Goal: Task Accomplishment & Management: Use online tool/utility

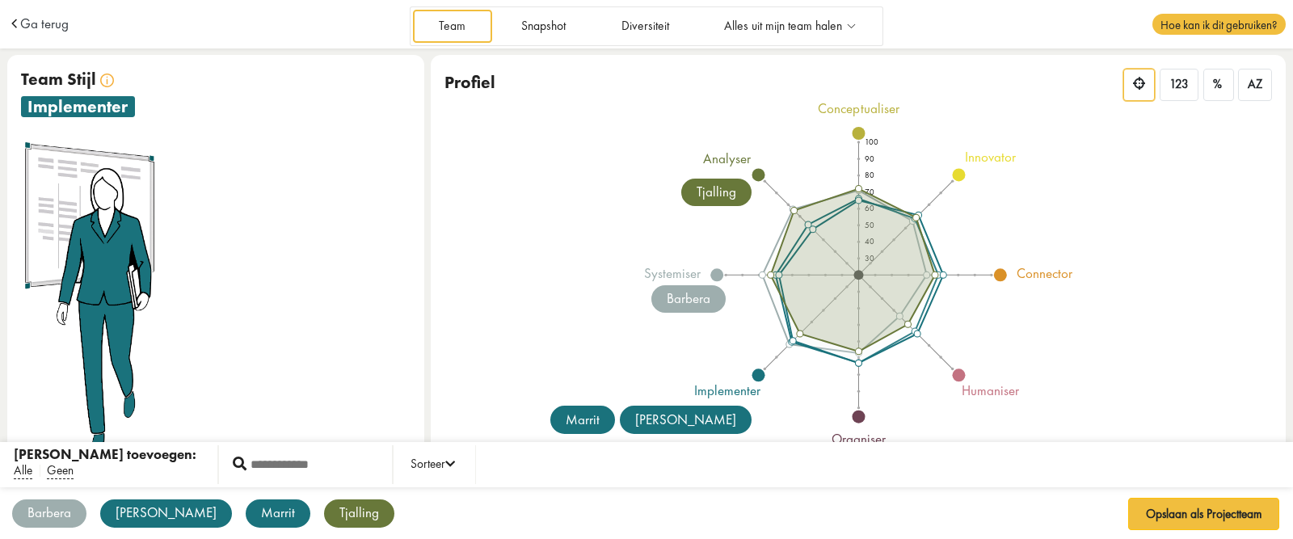
click at [47, 470] on span "Geen" at bounding box center [60, 470] width 27 height 17
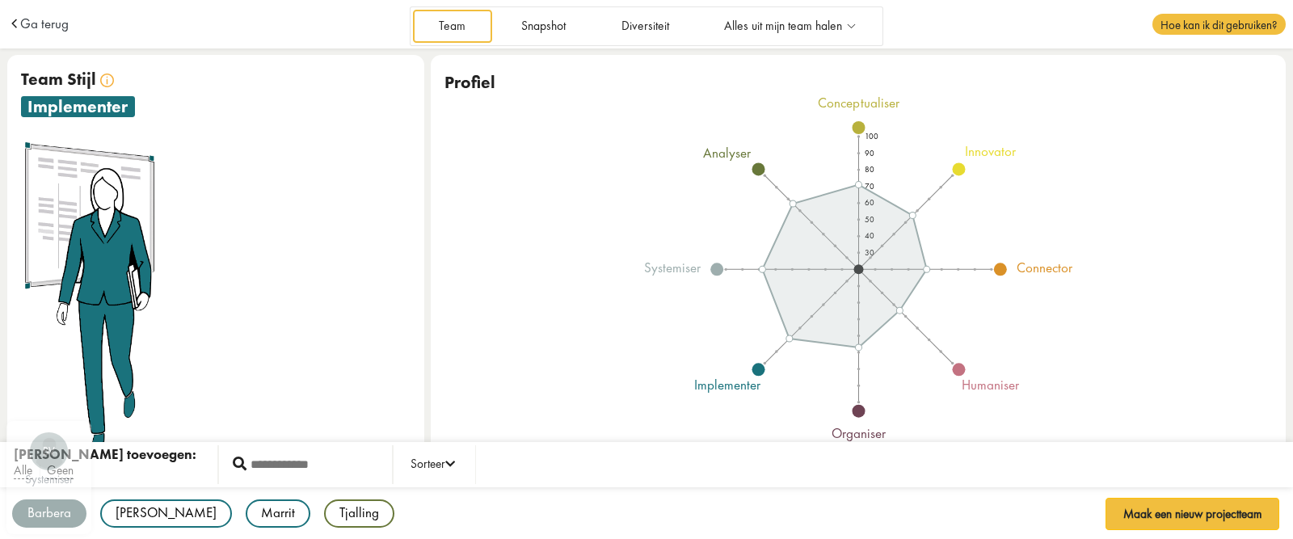
click at [49, 510] on div "Barbera" at bounding box center [49, 514] width 74 height 28
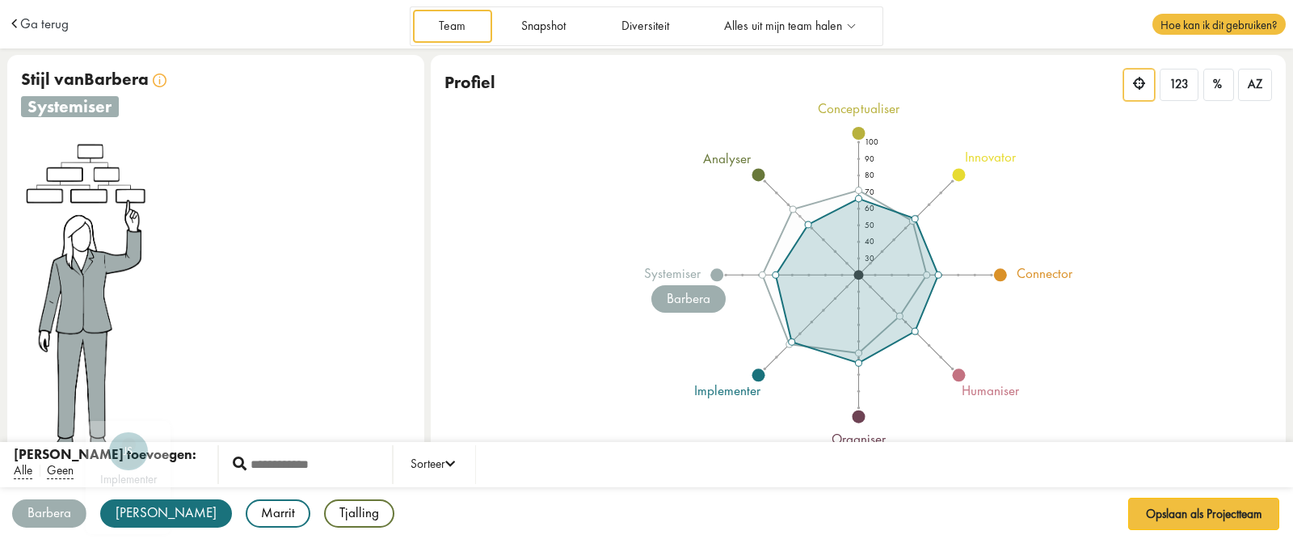
click at [139, 519] on div "[PERSON_NAME]" at bounding box center [166, 514] width 132 height 28
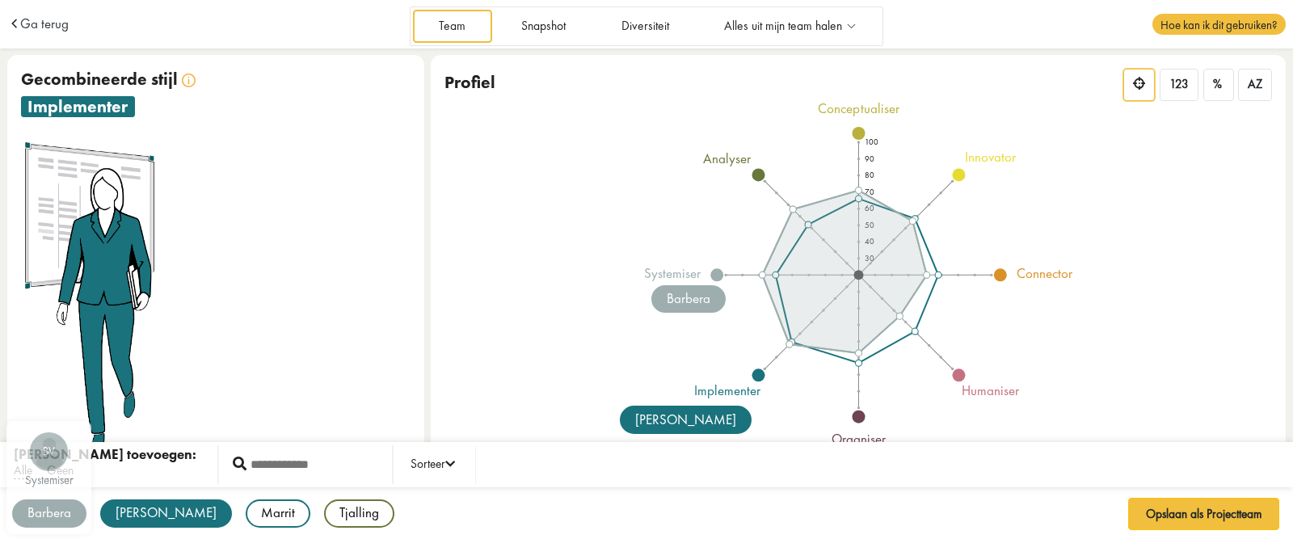
click at [61, 510] on div "Barbera" at bounding box center [49, 514] width 74 height 28
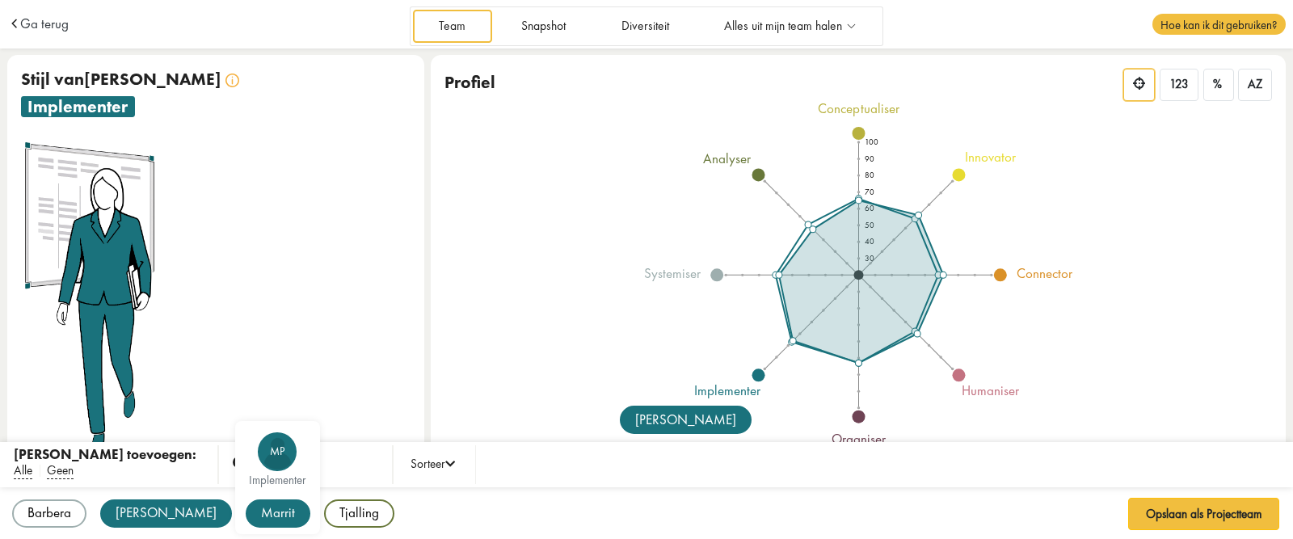
click at [246, 517] on div "Marrit" at bounding box center [278, 514] width 65 height 28
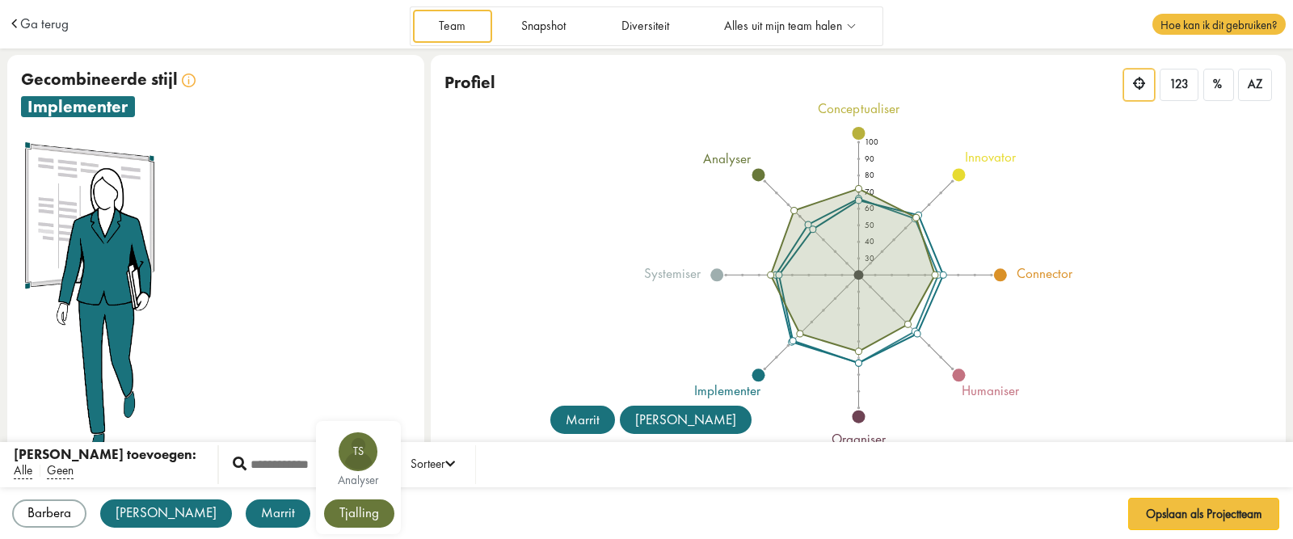
click at [324, 506] on div "Tjalling" at bounding box center [359, 514] width 70 height 28
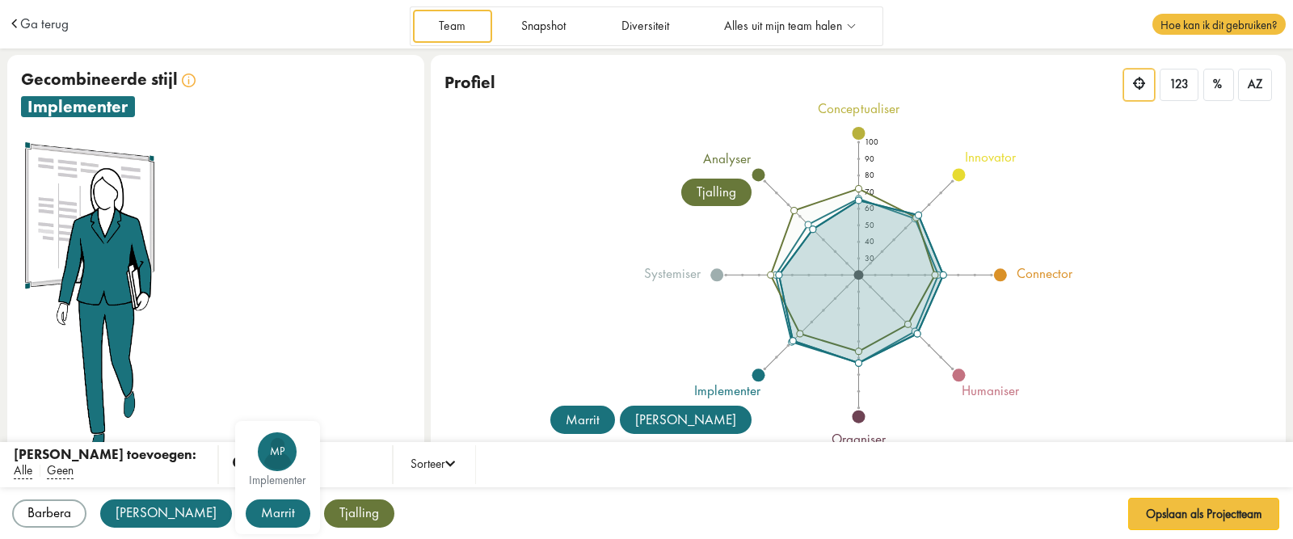
click at [246, 524] on div "Marrit" at bounding box center [278, 514] width 65 height 28
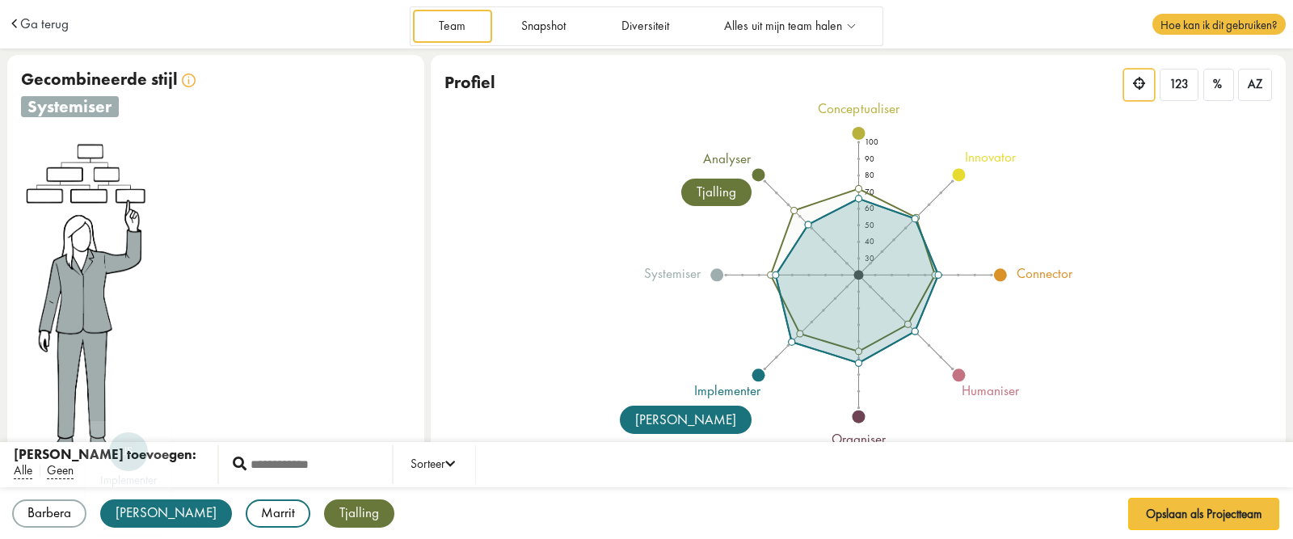
click at [137, 518] on div "[PERSON_NAME]" at bounding box center [166, 514] width 132 height 28
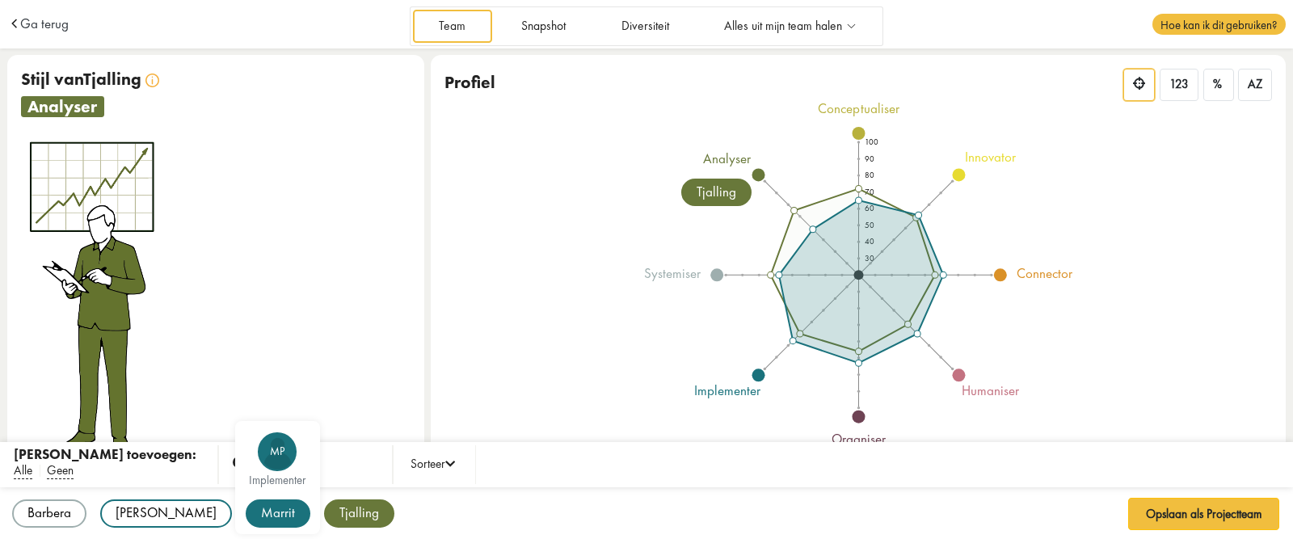
click at [246, 519] on div "Marrit" at bounding box center [278, 514] width 65 height 28
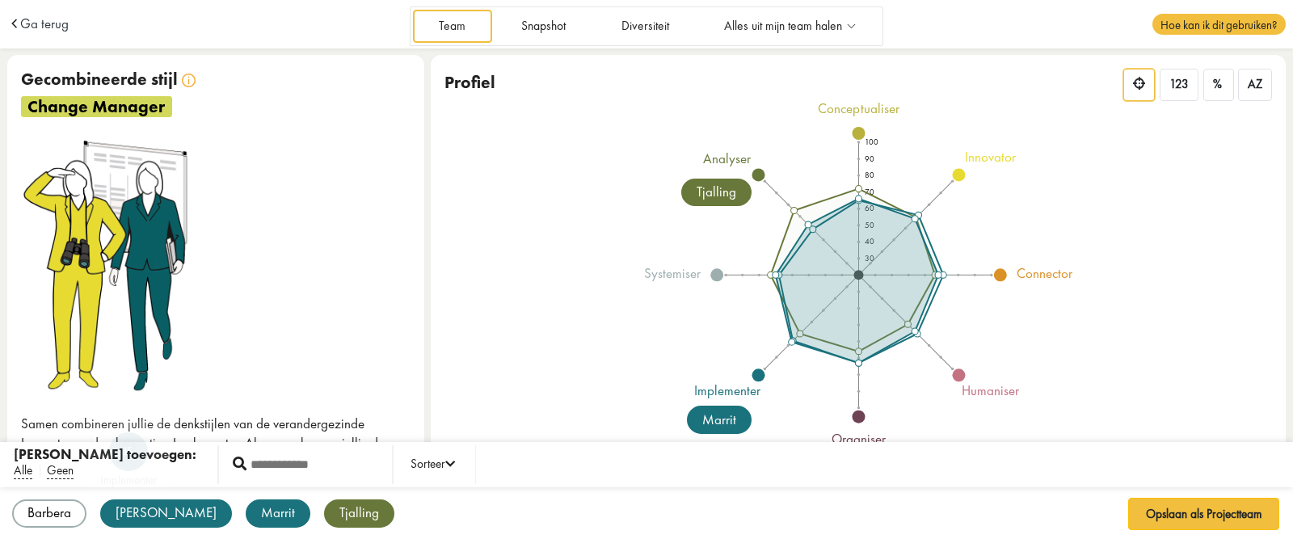
click at [129, 516] on div "[PERSON_NAME]" at bounding box center [166, 514] width 132 height 28
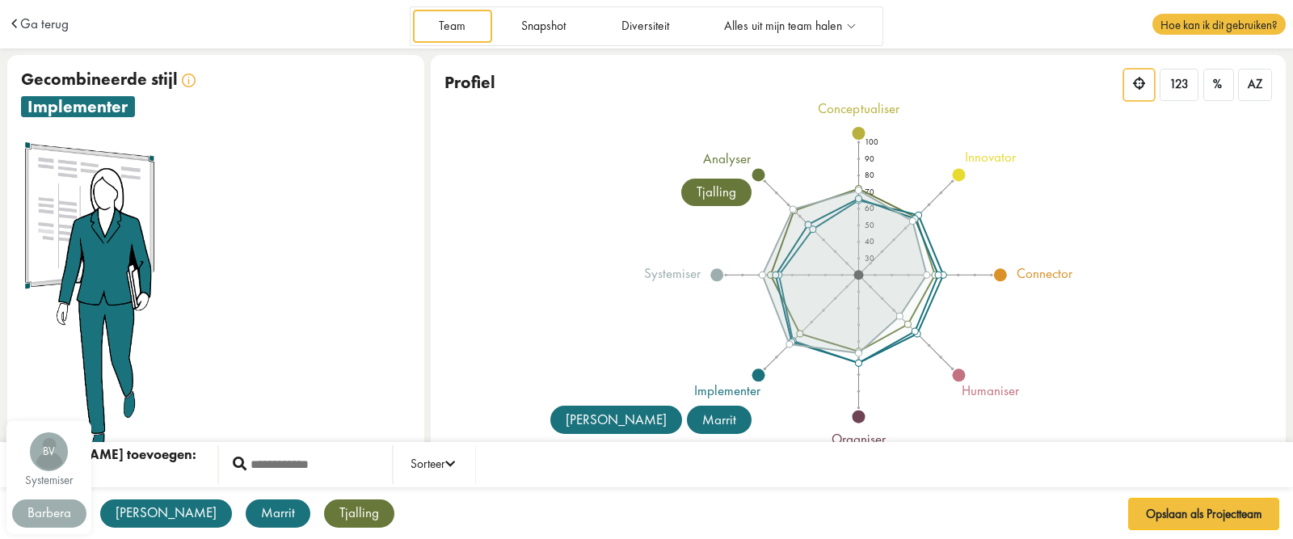
click at [53, 518] on div "Barbera" at bounding box center [49, 514] width 74 height 28
drag, startPoint x: 27, startPoint y: 76, endPoint x: 181, endPoint y: 115, distance: 159.2
click at [181, 115] on div "Team Stijl Stijl van Tjalling Team Stijl Gecombineerde stijl implementer" at bounding box center [216, 93] width 390 height 49
click at [243, 212] on div at bounding box center [216, 298] width 390 height 323
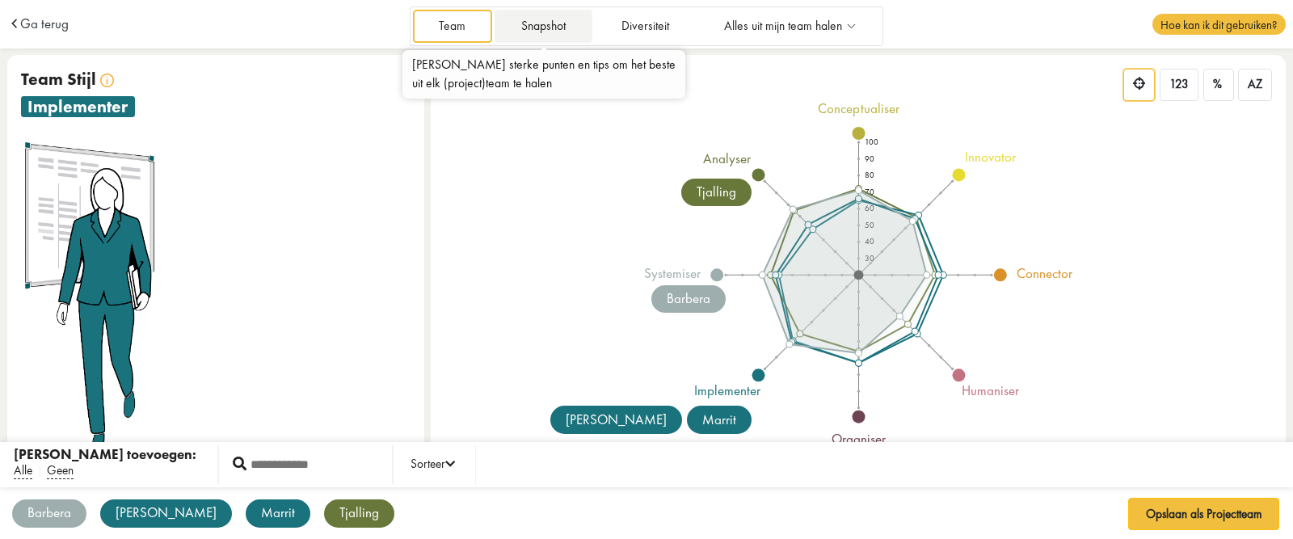
click at [554, 20] on link "Snapshot" at bounding box center [543, 26] width 97 height 33
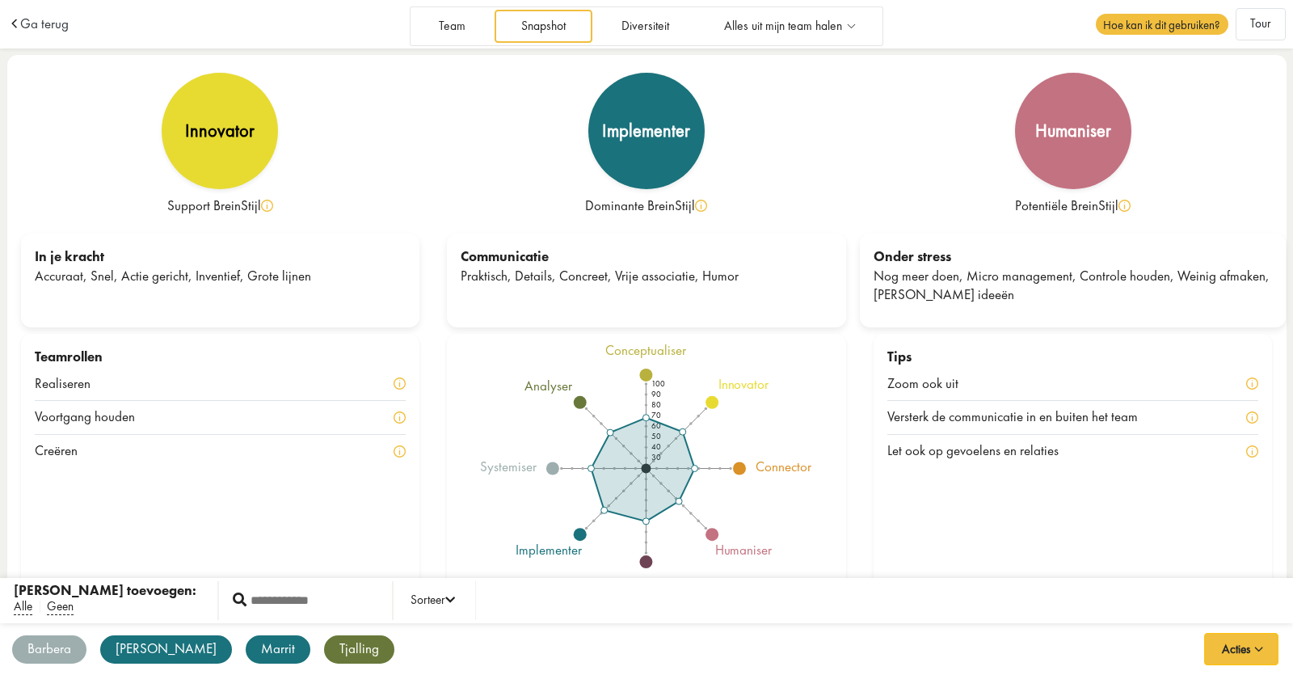
click at [199, 206] on div "Support BreinStijl" at bounding box center [220, 205] width 399 height 19
click at [187, 210] on div "Support BreinStijl" at bounding box center [220, 205] width 399 height 19
click at [184, 210] on div "Support BreinStijl" at bounding box center [220, 205] width 399 height 19
drag, startPoint x: 1027, startPoint y: 203, endPoint x: 1132, endPoint y: 204, distance: 105.1
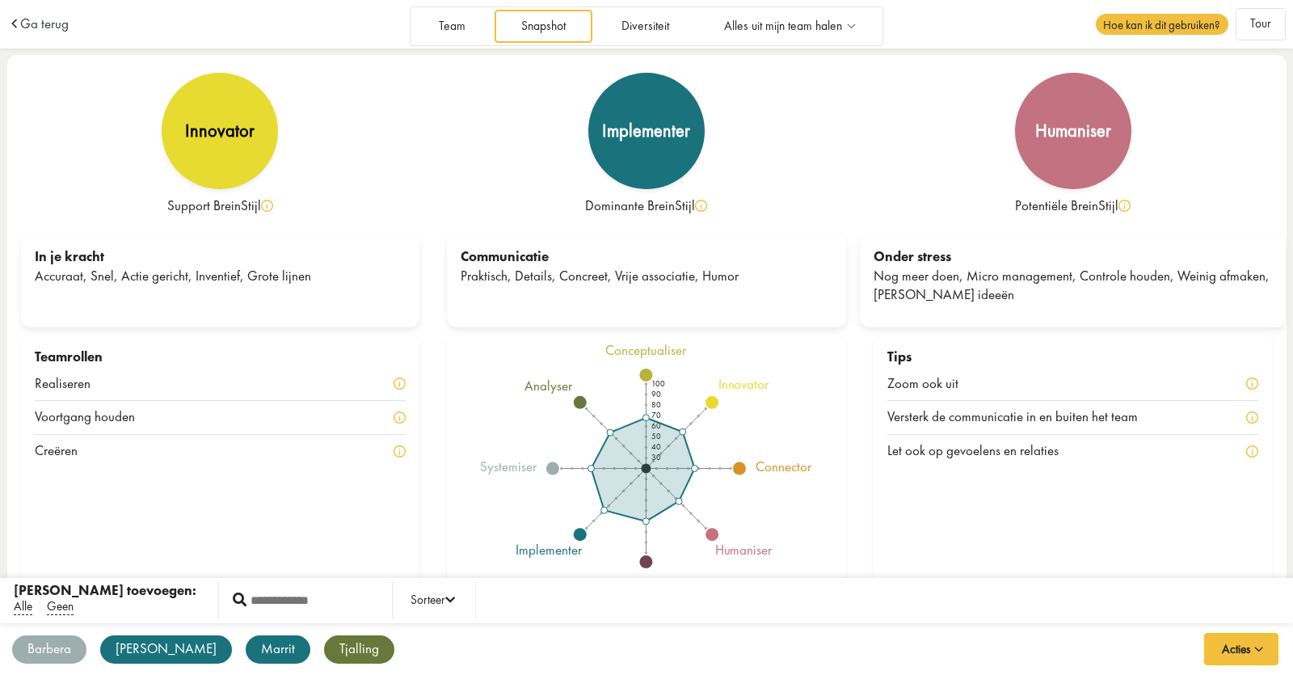
click at [1132, 204] on div "Potentiële BreinStijl" at bounding box center [1073, 205] width 399 height 19
drag, startPoint x: 39, startPoint y: 279, endPoint x: 311, endPoint y: 276, distance: 272.4
click at [311, 276] on div "Accuraat, Snel, Actie gericht, Inventief, Grote lijnen" at bounding box center [221, 276] width 372 height 19
click at [380, 291] on div "In je kracht Accuraat, Snel, Actie gericht, Inventief, Grote lijnen" at bounding box center [220, 281] width 399 height 94
click at [477, 281] on div "Praktisch, Details, Concreet, Vrije associatie, Humor" at bounding box center [647, 276] width 372 height 19
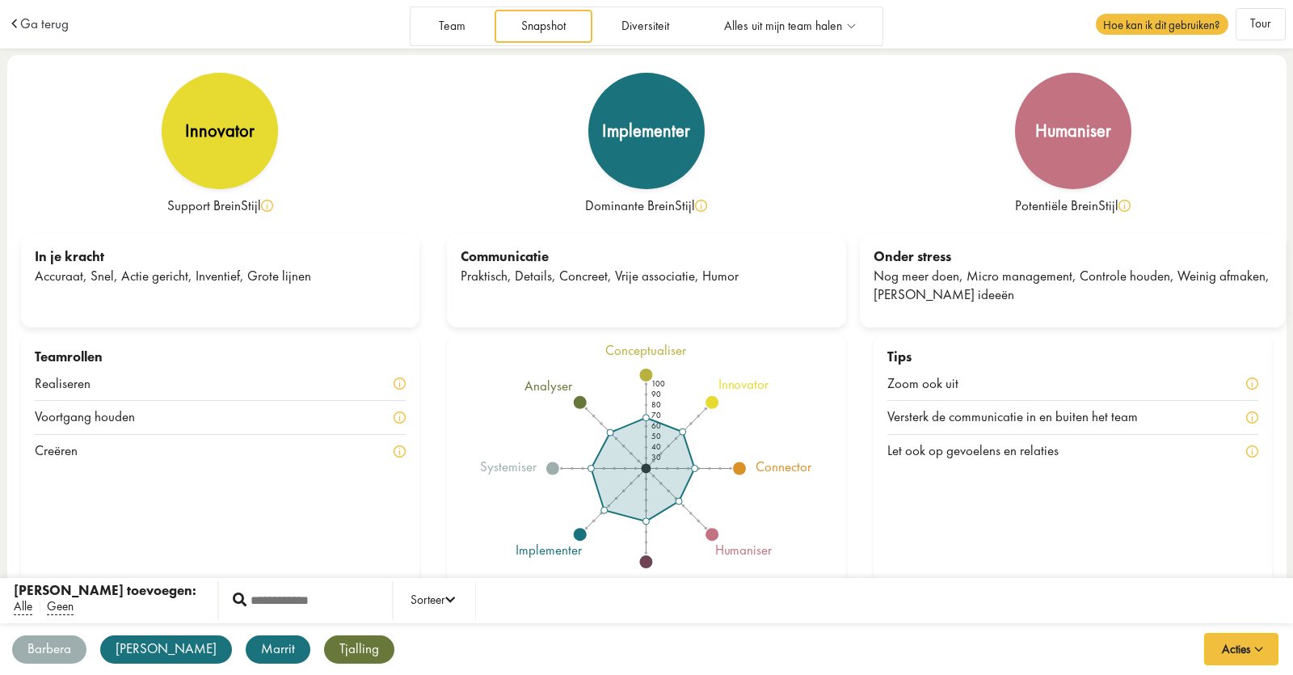
click at [488, 275] on div "Praktisch, Details, Concreet, Vrije associatie, Humor" at bounding box center [647, 276] width 372 height 19
click at [531, 276] on div "Praktisch, Details, Concreet, Vrije associatie, Humor" at bounding box center [647, 276] width 372 height 19
drag, startPoint x: 593, startPoint y: 276, endPoint x: 532, endPoint y: 279, distance: 61.5
click at [532, 279] on div "Praktisch, Details, Concreet, Vrije associatie, Humor" at bounding box center [647, 276] width 372 height 19
drag, startPoint x: 508, startPoint y: 279, endPoint x: 606, endPoint y: 277, distance: 98.6
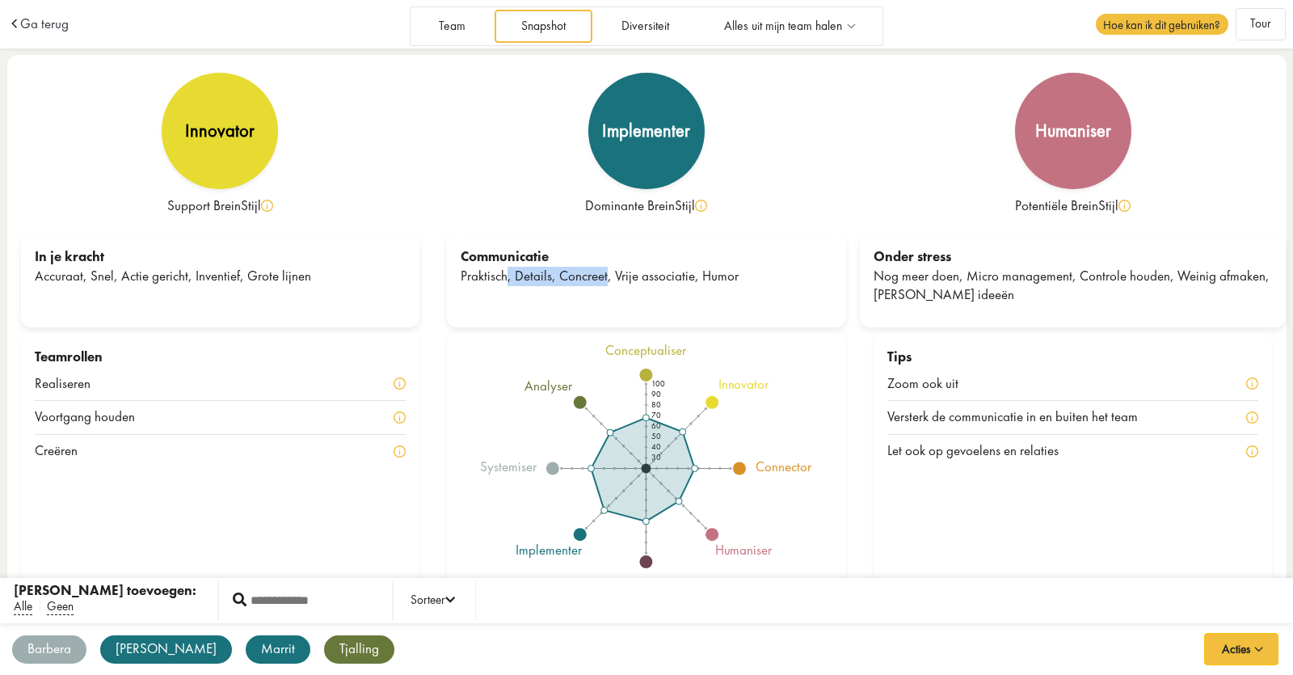
click at [606, 277] on div "Praktisch, Details, Concreet, Vrije associatie, Humor" at bounding box center [647, 276] width 372 height 19
drag, startPoint x: 638, startPoint y: 273, endPoint x: 691, endPoint y: 275, distance: 53.4
click at [691, 275] on div "Praktisch, Details, Concreet, Vrije associatie, Humor" at bounding box center [647, 276] width 372 height 19
drag, startPoint x: 754, startPoint y: 276, endPoint x: 707, endPoint y: 279, distance: 47.0
click at [707, 279] on div "Praktisch, Details, Concreet, Vrije associatie, Humor" at bounding box center [647, 276] width 372 height 19
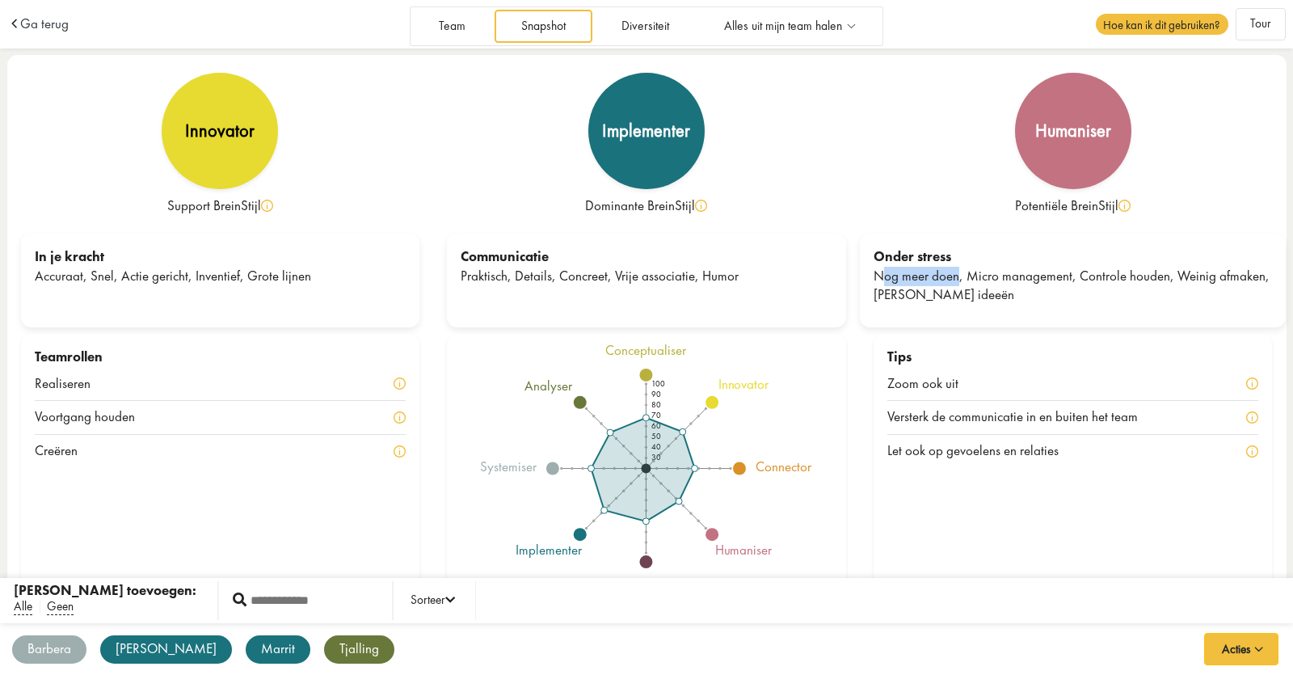
drag, startPoint x: 880, startPoint y: 277, endPoint x: 960, endPoint y: 282, distance: 81.0
click at [960, 282] on div "Nog meer doen, Micro management, Controle houden, Weinig afmaken, Teveel ideeën" at bounding box center [1073, 286] width 399 height 39
drag, startPoint x: 983, startPoint y: 280, endPoint x: 1045, endPoint y: 279, distance: 62.3
click at [1045, 279] on div "Nog meer doen, Micro management, Controle houden, Weinig afmaken, Teveel ideeën" at bounding box center [1073, 286] width 399 height 39
drag, startPoint x: 1097, startPoint y: 283, endPoint x: 1151, endPoint y: 285, distance: 54.2
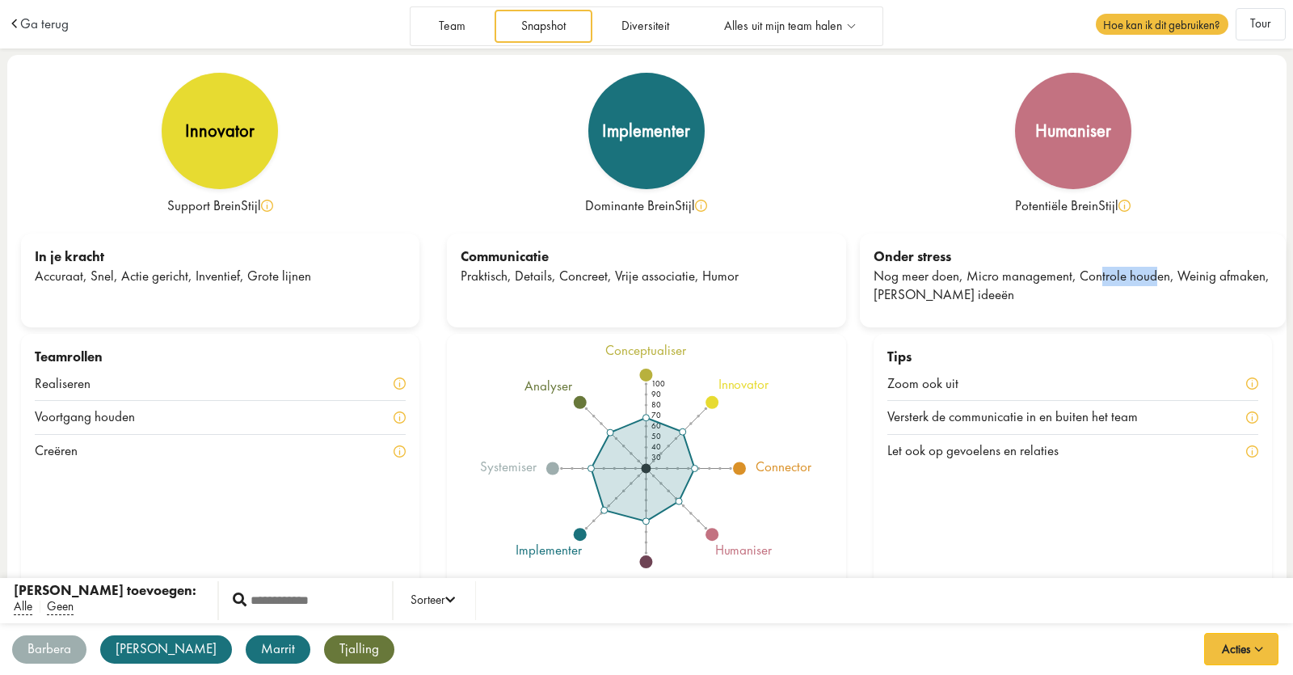
click at [1151, 285] on div "Nog meer doen, Micro management, Controle houden, Weinig afmaken, Teveel ideeën" at bounding box center [1073, 286] width 399 height 39
drag, startPoint x: 1186, startPoint y: 281, endPoint x: 1211, endPoint y: 281, distance: 25.1
click at [1211, 281] on div "Nog meer doen, Micro management, Controle houden, Weinig afmaken, Teveel ideeën" at bounding box center [1073, 286] width 399 height 39
drag, startPoint x: 892, startPoint y: 297, endPoint x: 964, endPoint y: 296, distance: 72.0
click at [964, 296] on div "Nog meer doen, Micro management, Controle houden, Weinig afmaken, Teveel ideeën" at bounding box center [1073, 286] width 399 height 39
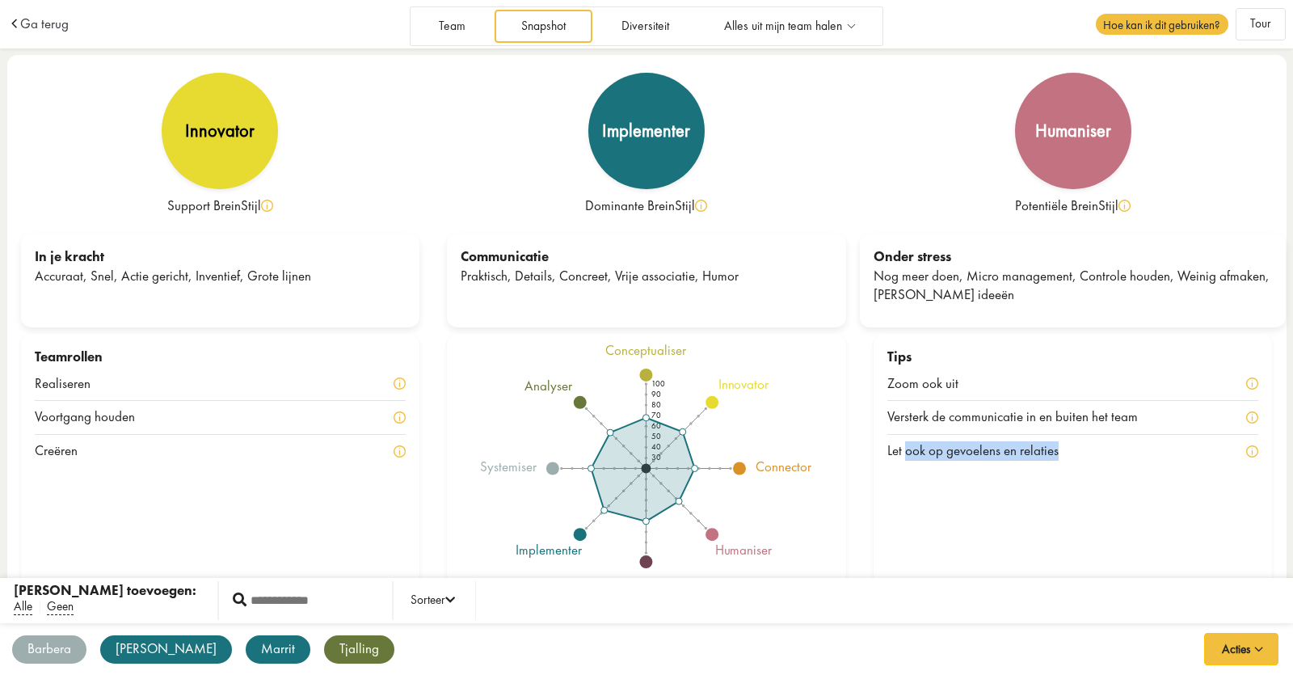
drag, startPoint x: 907, startPoint y: 456, endPoint x: 1074, endPoint y: 455, distance: 167.3
click at [1074, 455] on div "Let ook op gevoelens en relaties" at bounding box center [984, 450] width 192 height 19
click at [1082, 453] on div "Let ook op gevoelens en relaties" at bounding box center [1074, 451] width 372 height 33
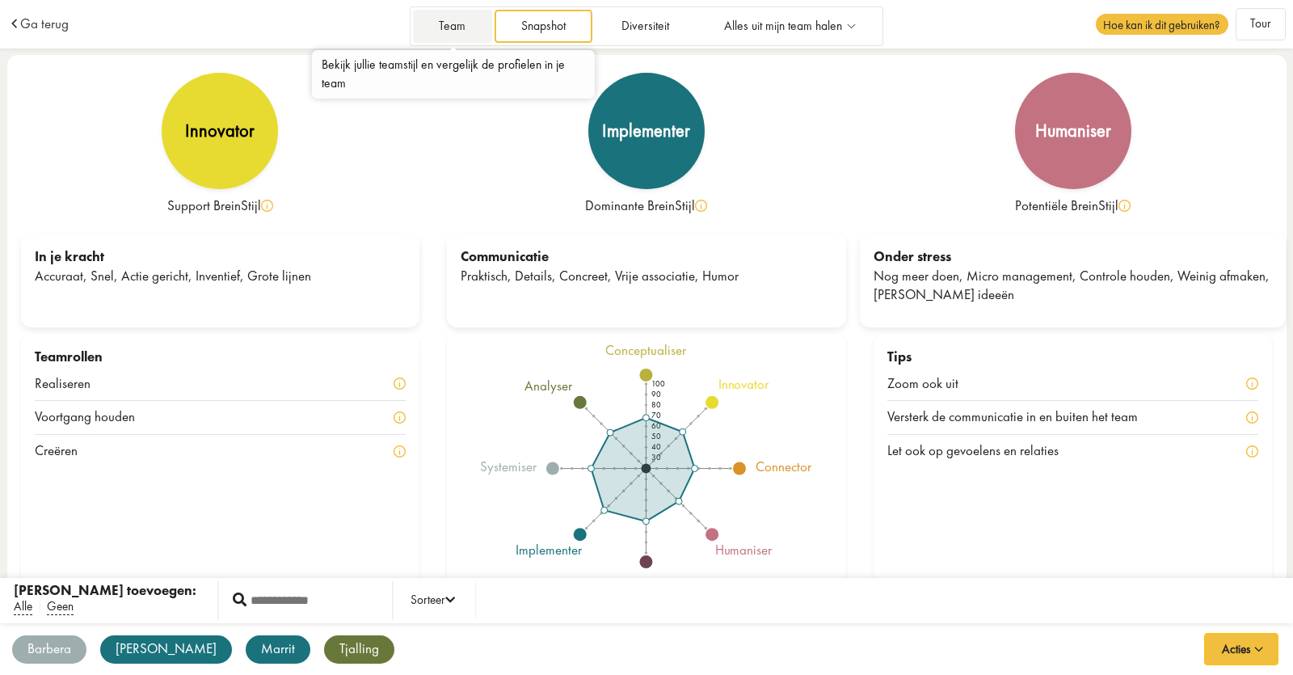
click at [450, 23] on link "Team" at bounding box center [452, 26] width 79 height 33
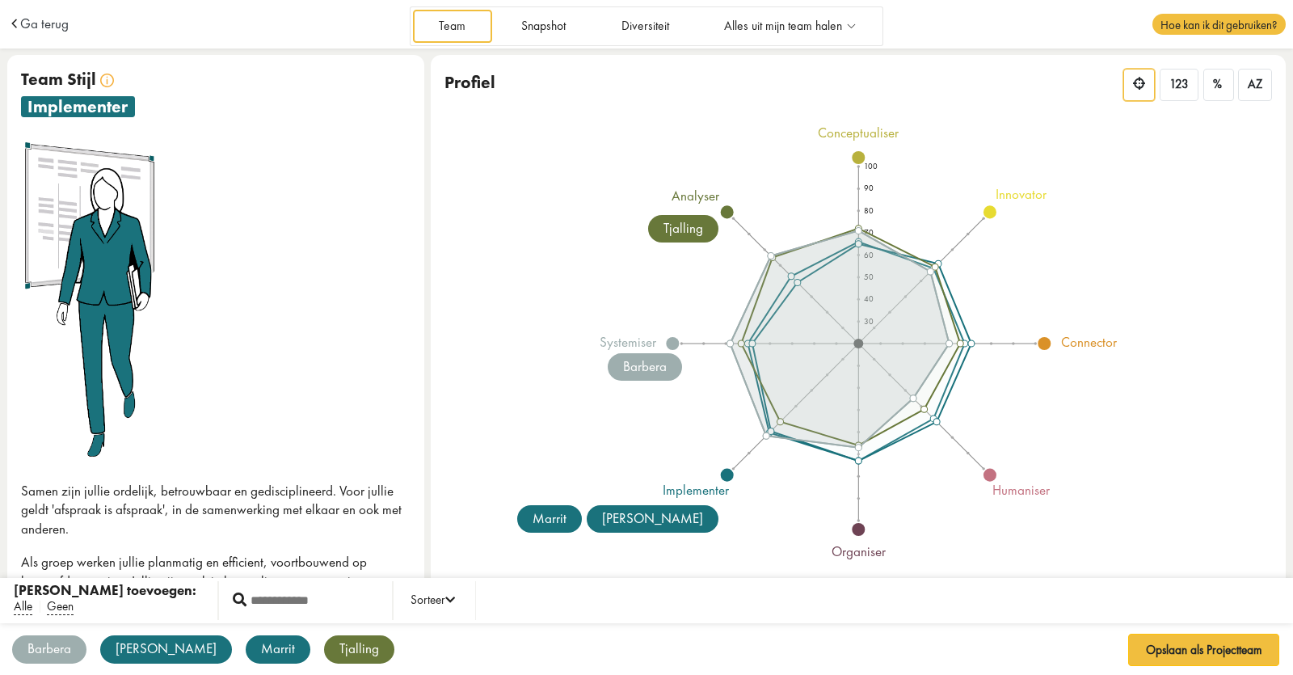
click at [50, 647] on div "Barbera" at bounding box center [49, 649] width 74 height 28
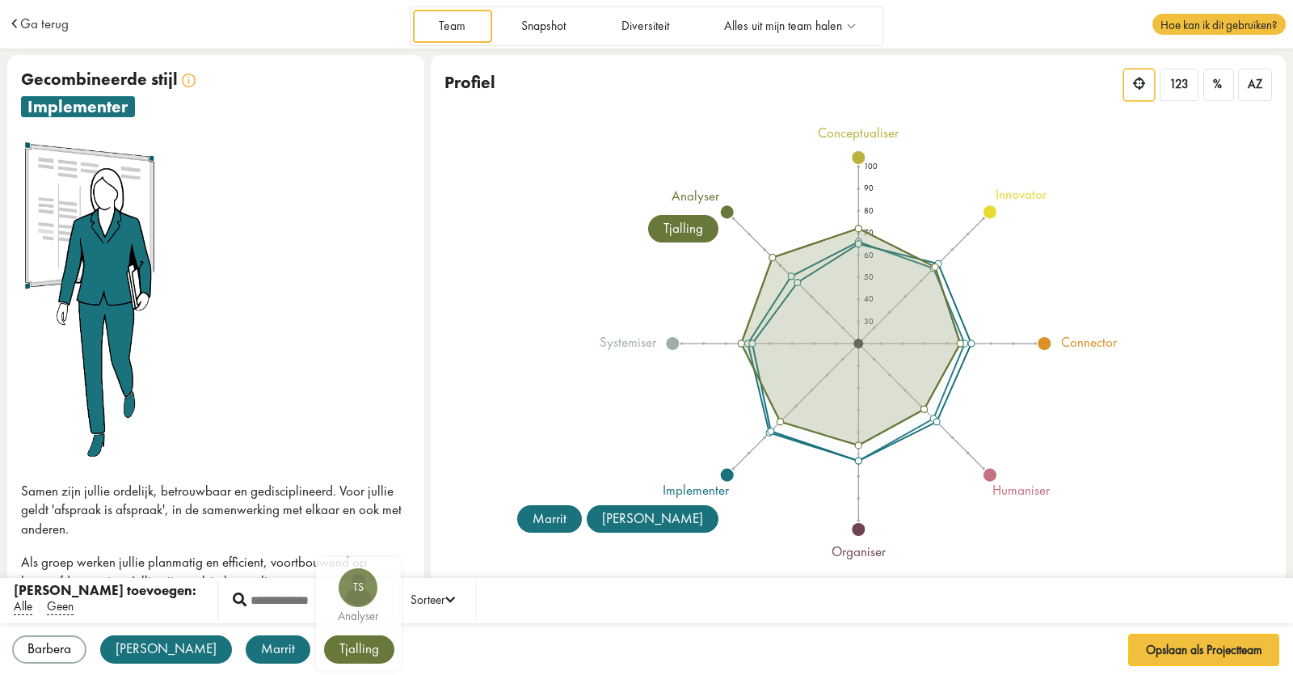
click at [324, 649] on div "Tjalling" at bounding box center [359, 649] width 70 height 28
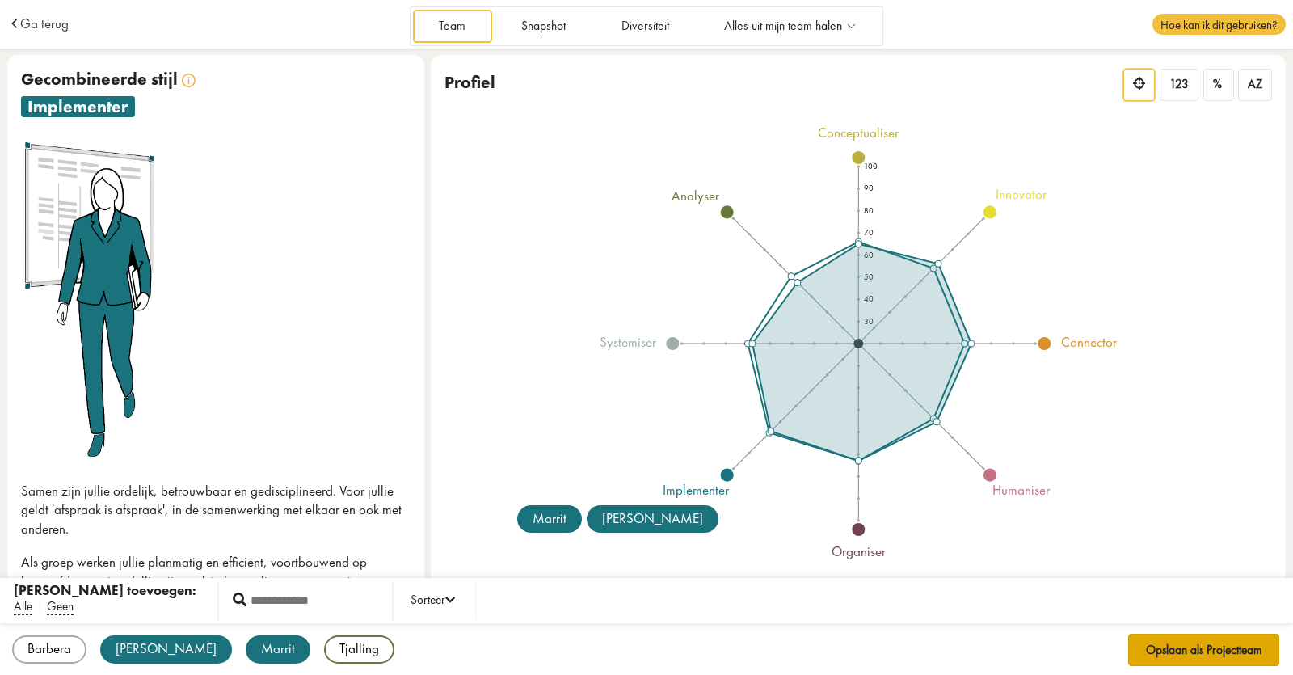
click at [1178, 652] on button "Opslaan als Projectteam" at bounding box center [1204, 650] width 152 height 32
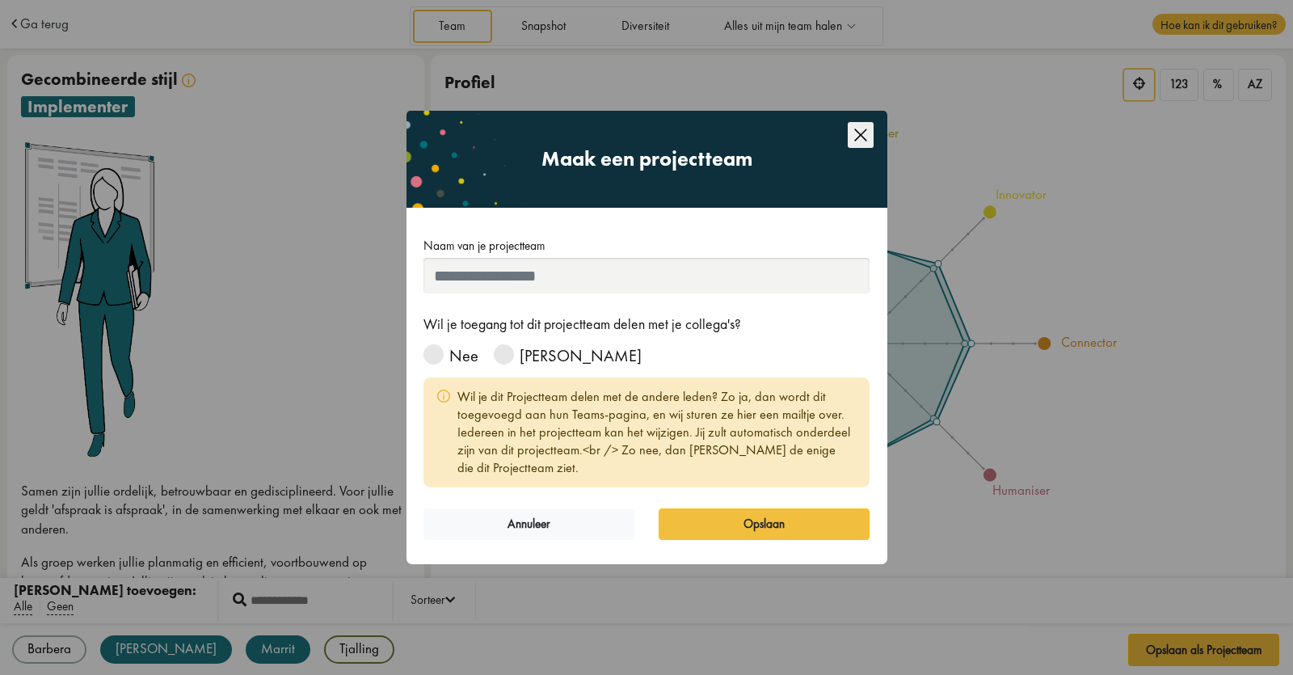
click at [635, 272] on input "Naam van je projectteam" at bounding box center [647, 276] width 447 height 36
click at [466, 375] on div "Wil je toegang tot dit projectteam delen met je collega's? Nee Ja Wil je dit Pr…" at bounding box center [647, 400] width 447 height 173
click at [860, 133] on icon "Close this dialog" at bounding box center [860, 135] width 12 height 12
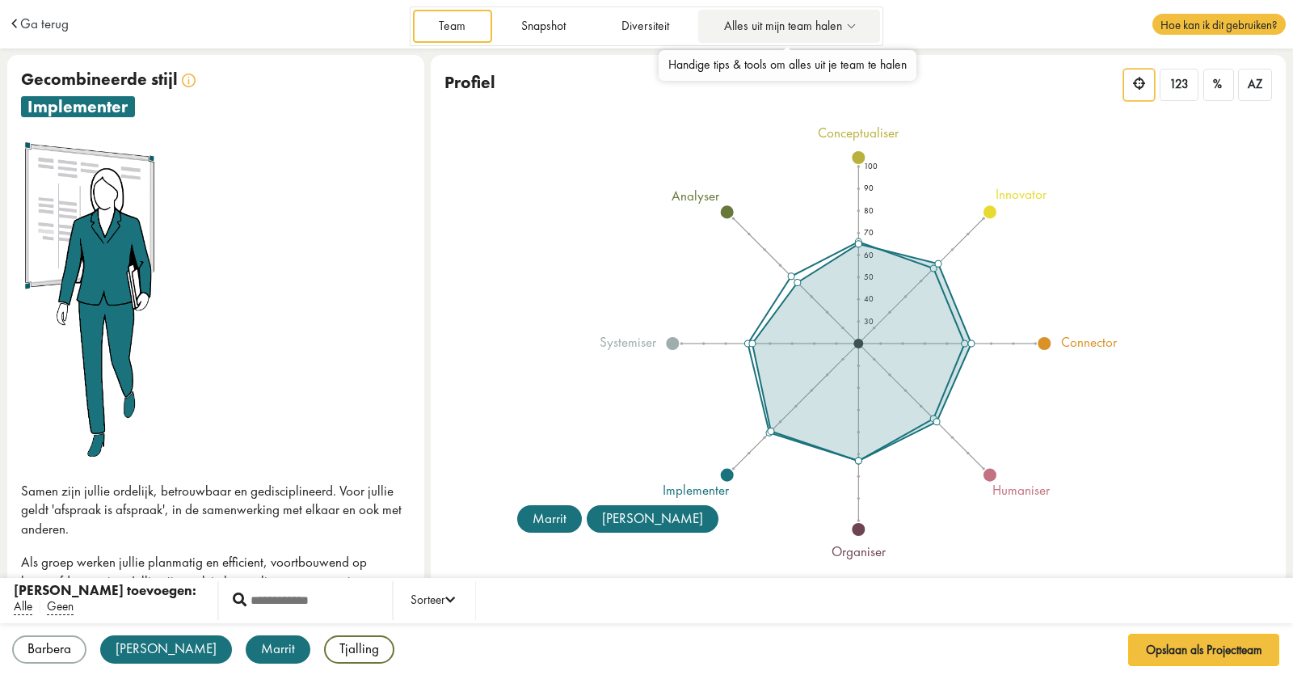
click at [778, 32] on span "Alles uit mijn team halen" at bounding box center [783, 26] width 118 height 14
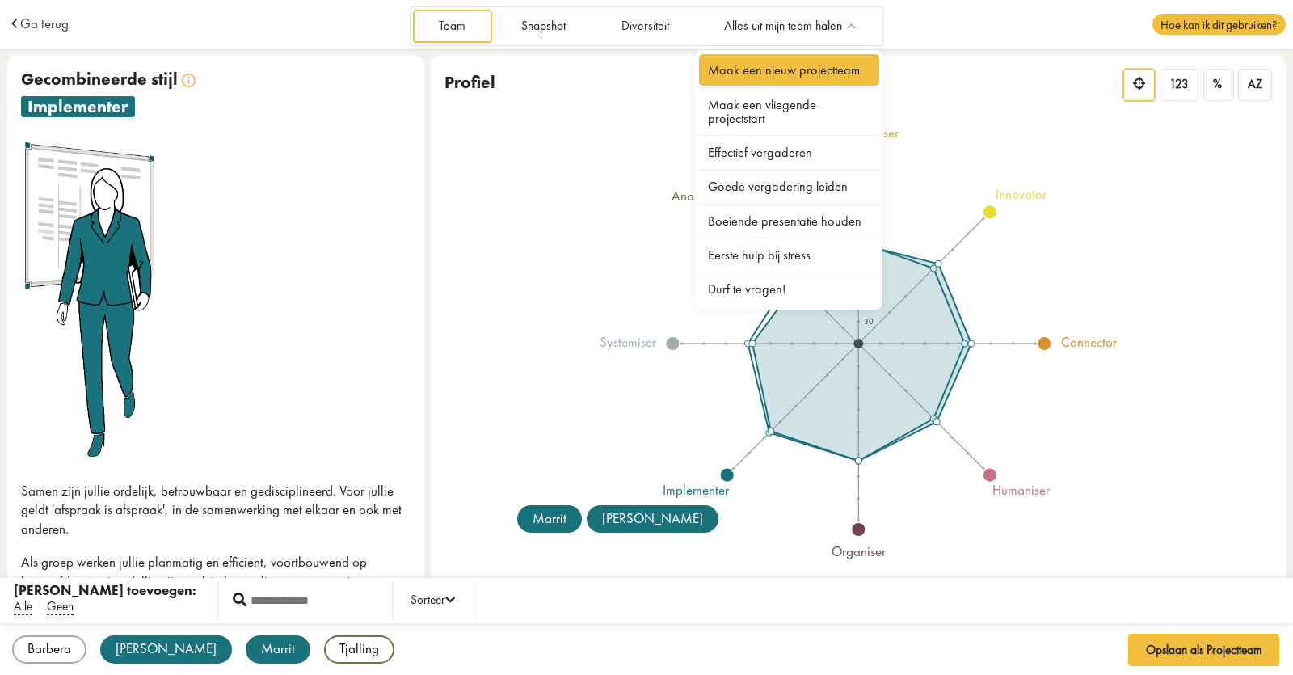
click at [798, 72] on link "Maak een nieuw projectteam" at bounding box center [789, 70] width 181 height 32
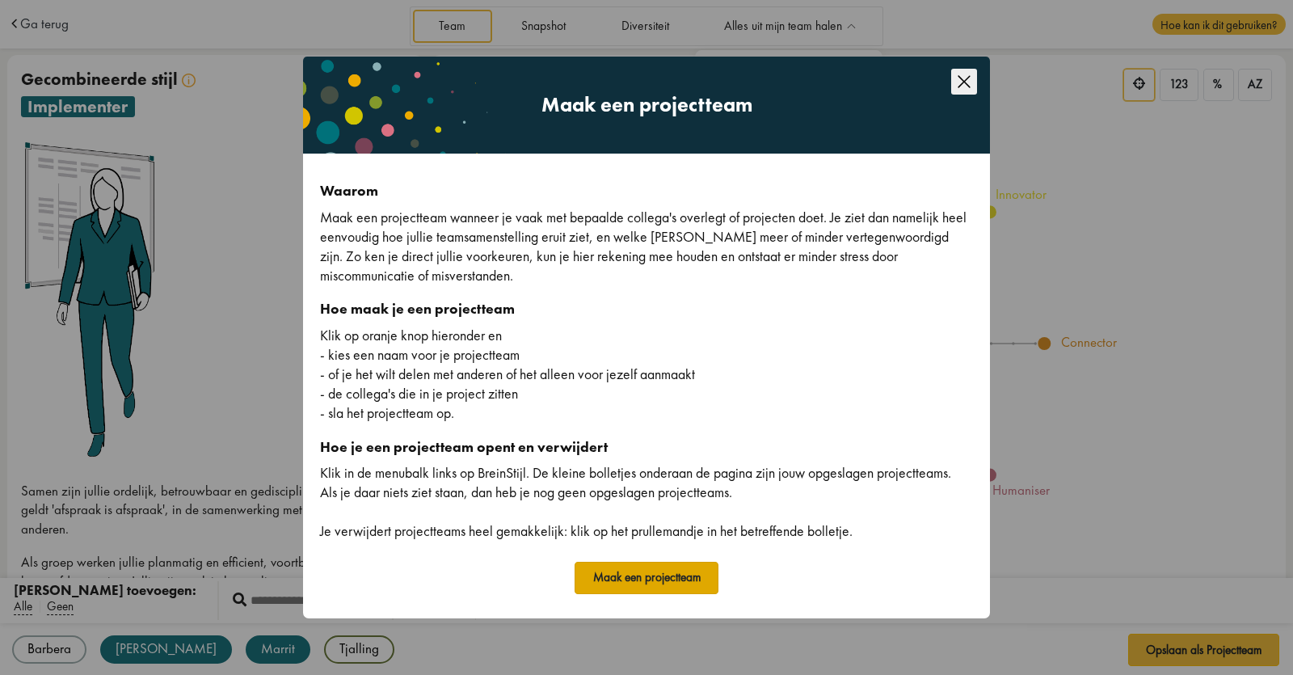
click at [626, 576] on button "Maak een projectteam" at bounding box center [647, 578] width 144 height 32
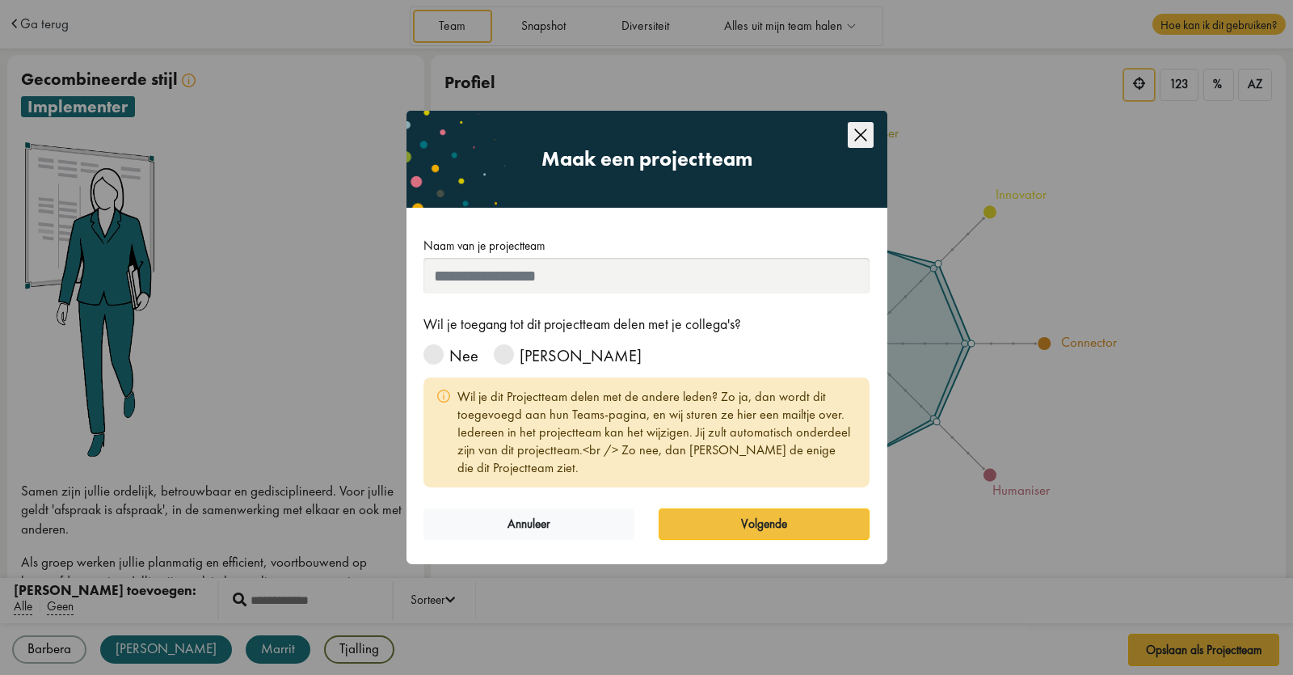
click at [490, 271] on input "Naam van je projectteam" at bounding box center [647, 276] width 447 height 36
type input "*********"
click at [509, 356] on span at bounding box center [504, 354] width 20 height 20
click at [757, 535] on button "Volgende" at bounding box center [764, 524] width 211 height 32
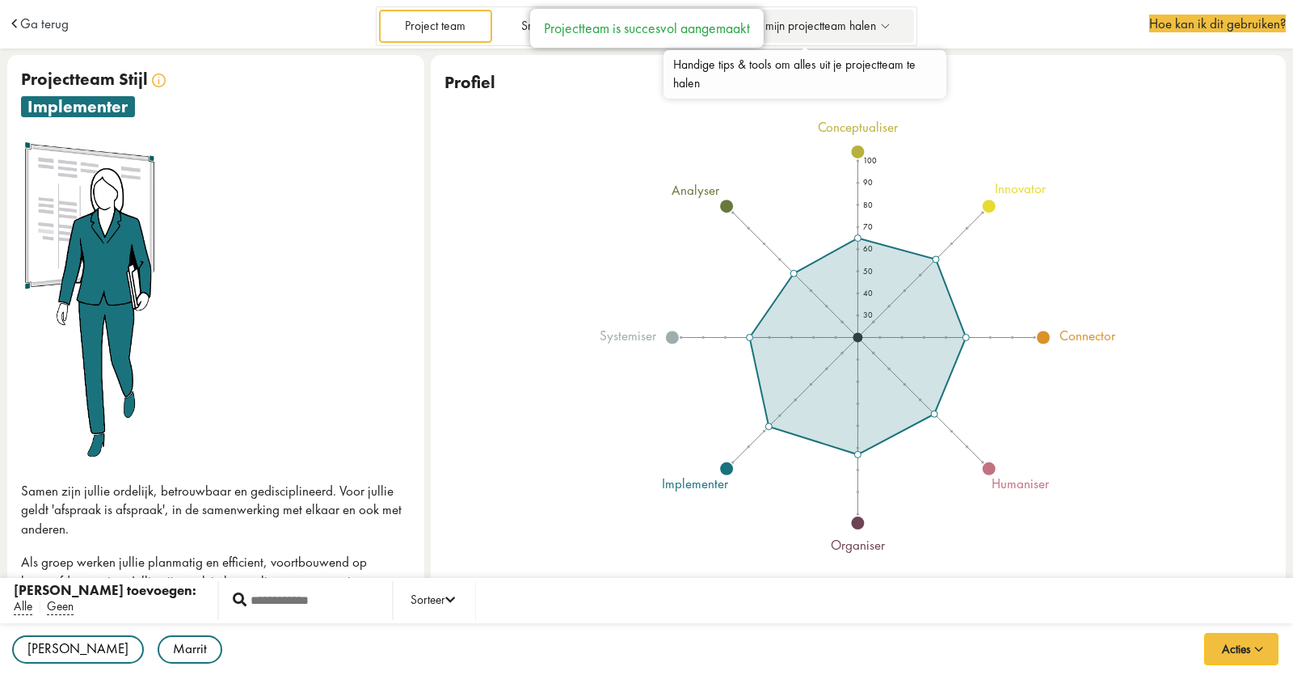
click at [825, 36] on link "Alles uit mijn projectteam halen" at bounding box center [806, 26] width 217 height 33
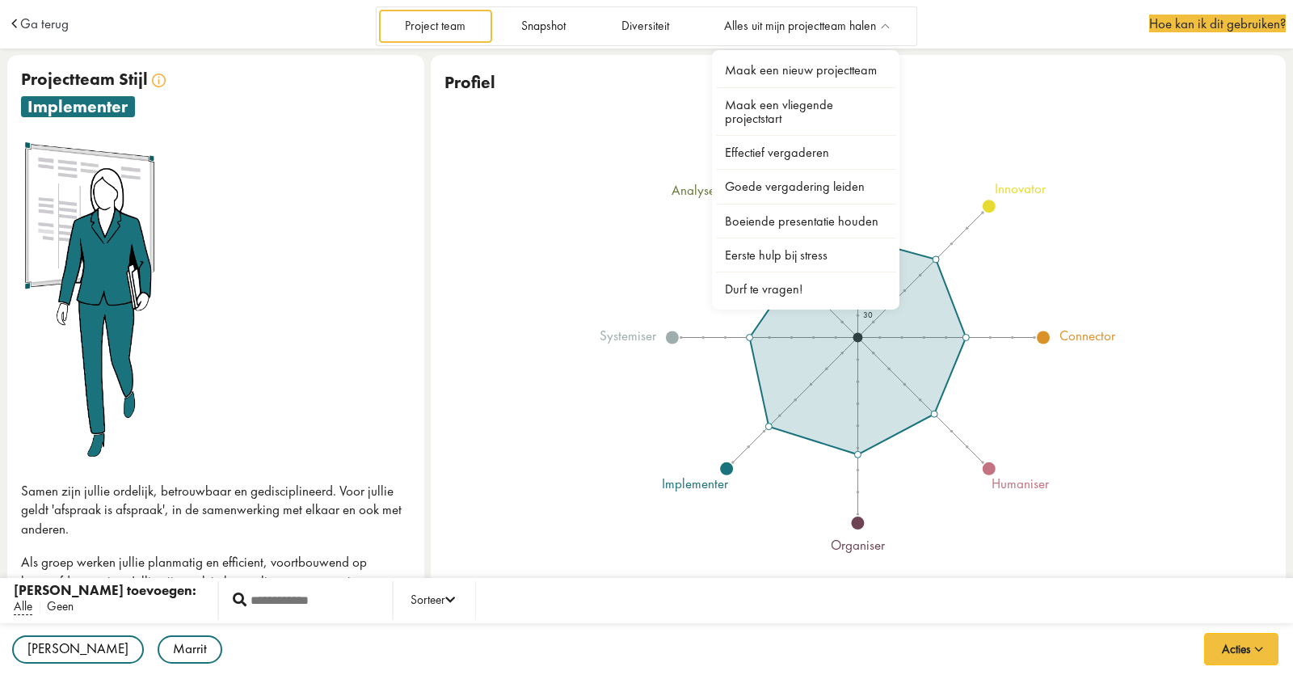
click at [57, 609] on span "Geen" at bounding box center [60, 606] width 27 height 17
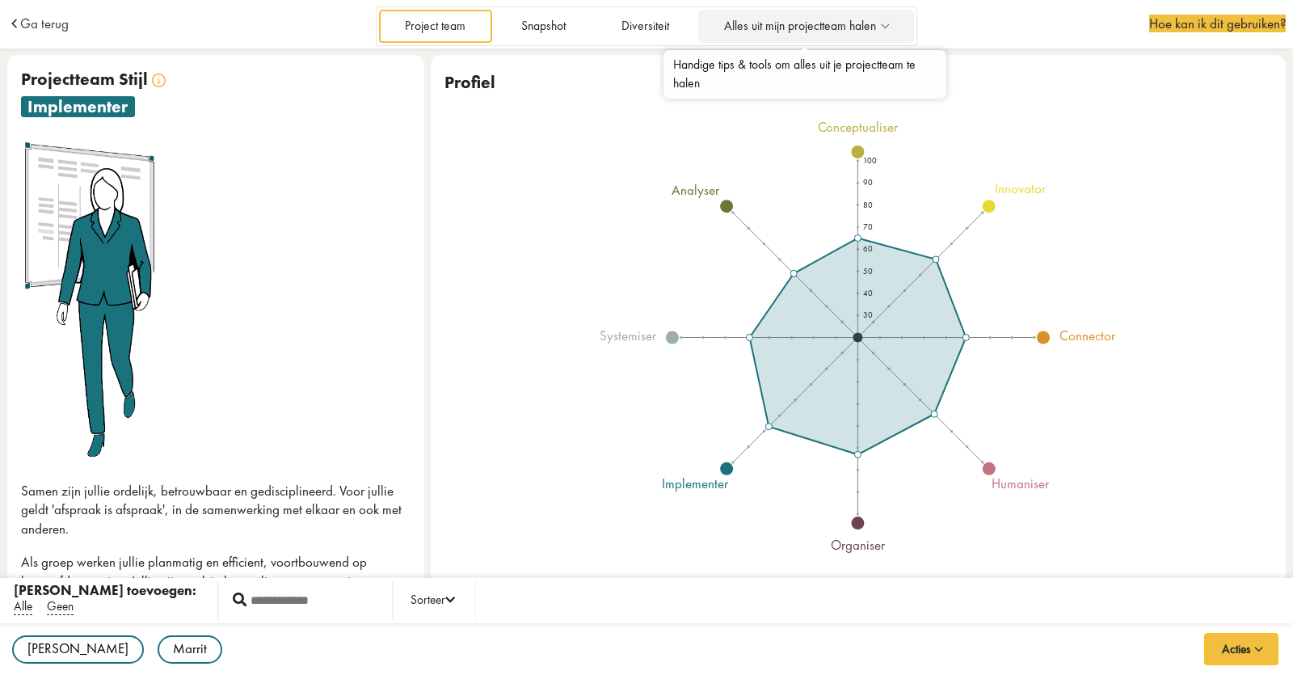
click at [808, 20] on span "Alles uit mijn projectteam halen" at bounding box center [800, 26] width 152 height 14
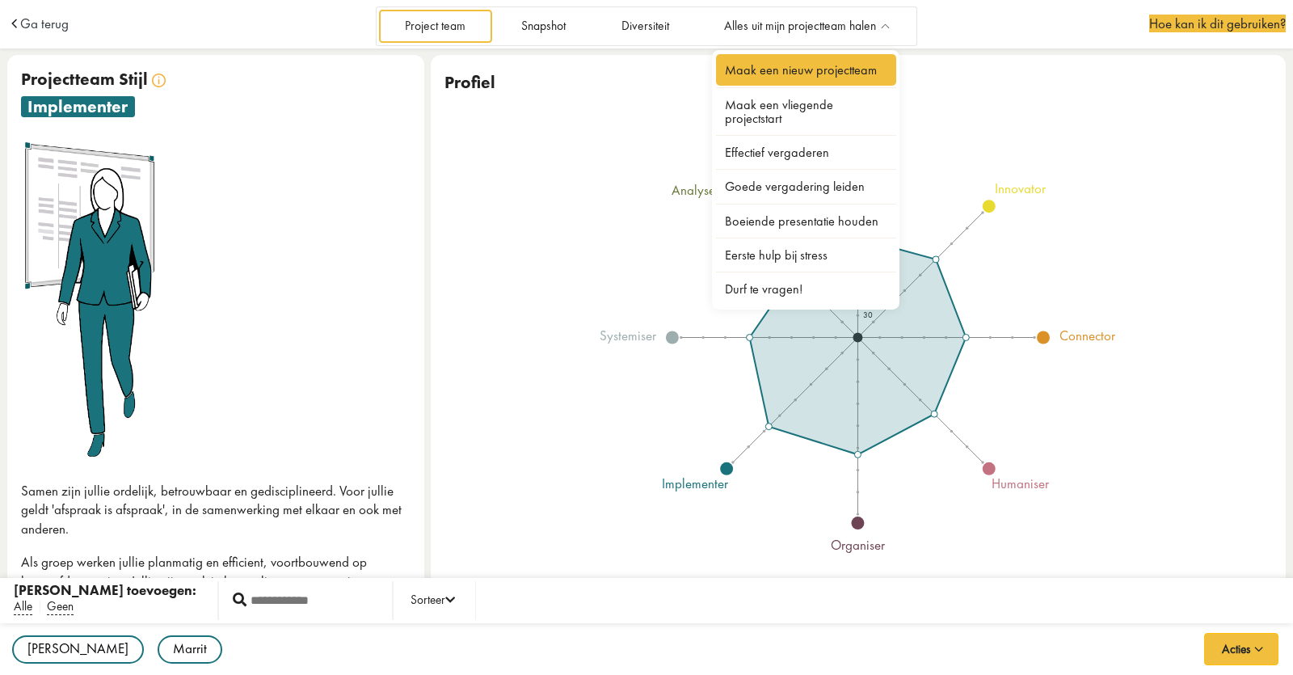
click at [767, 68] on link "Maak een nieuw projectteam" at bounding box center [806, 70] width 181 height 32
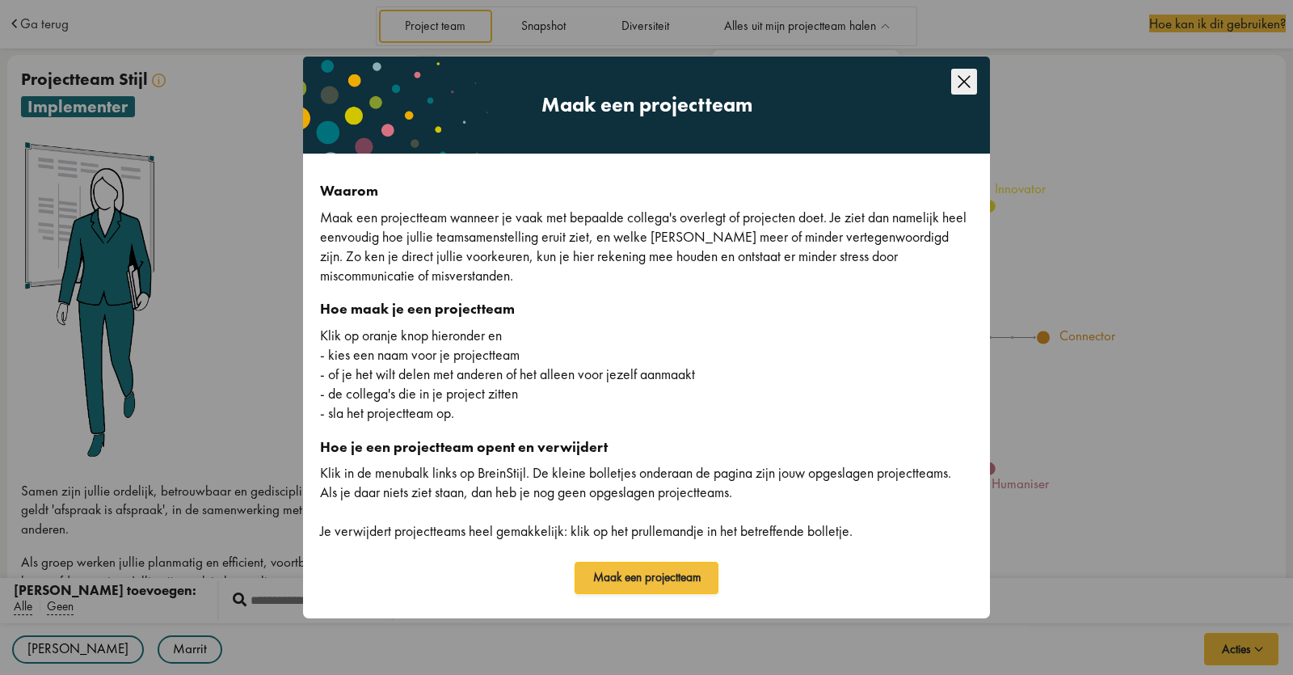
click at [952, 78] on icon "Close this dialog" at bounding box center [964, 82] width 26 height 26
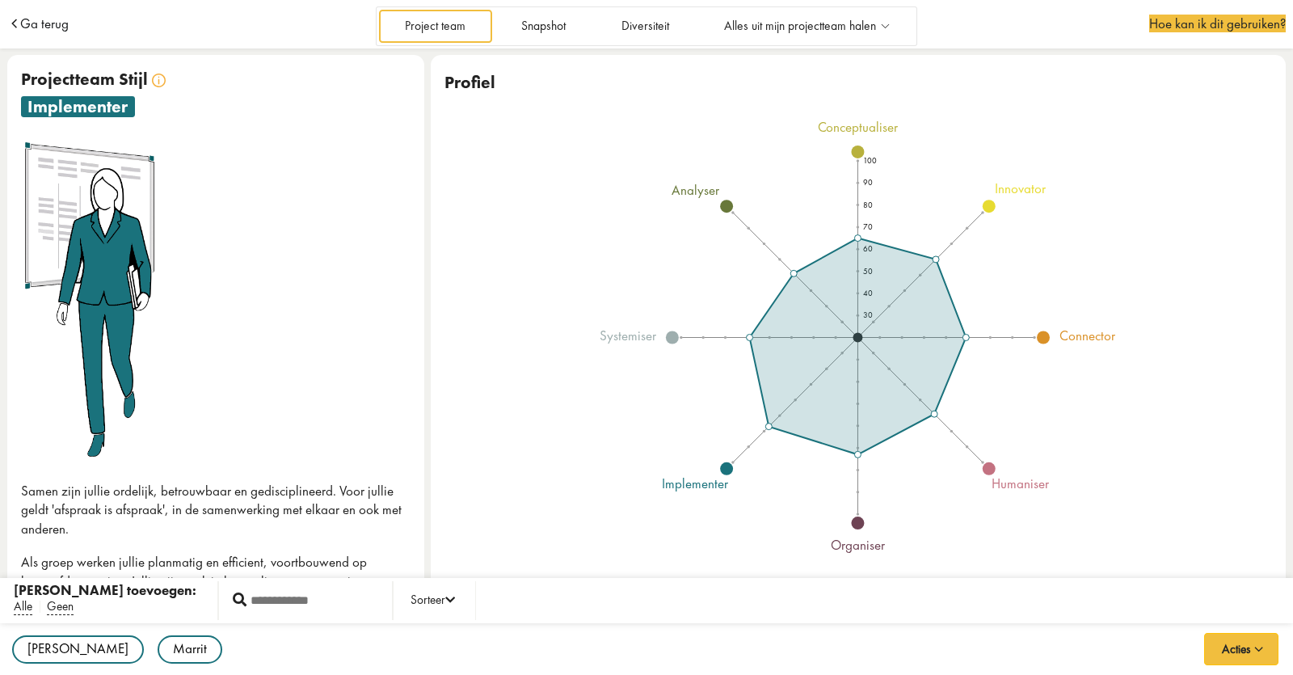
click at [28, 23] on span "Ga terug" at bounding box center [44, 24] width 49 height 14
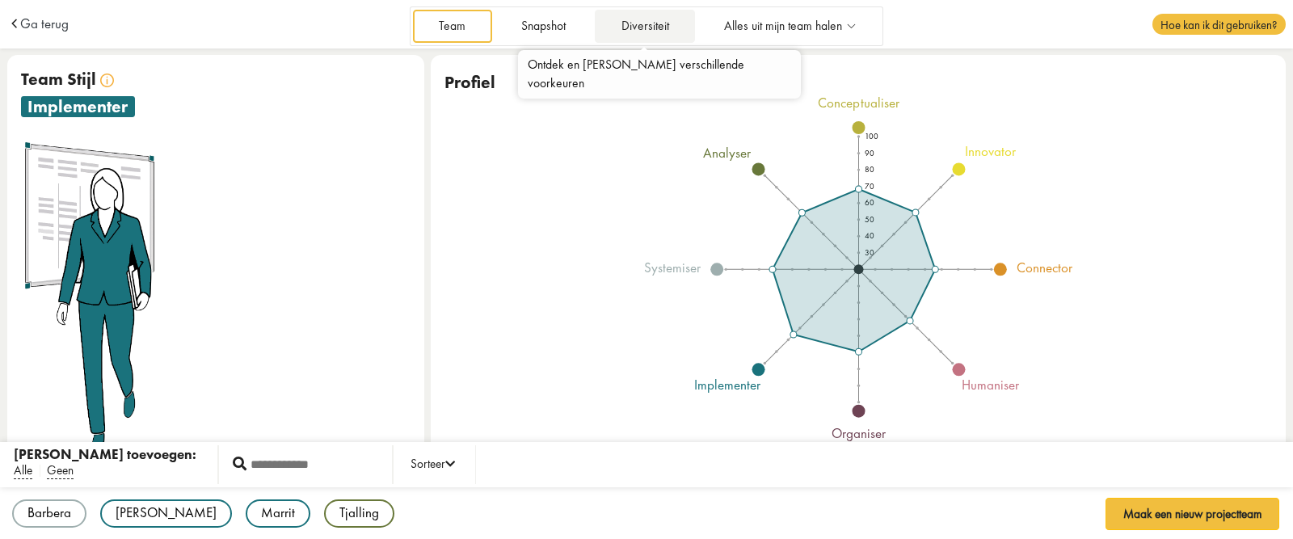
click at [631, 23] on link "Diversiteit" at bounding box center [645, 26] width 100 height 33
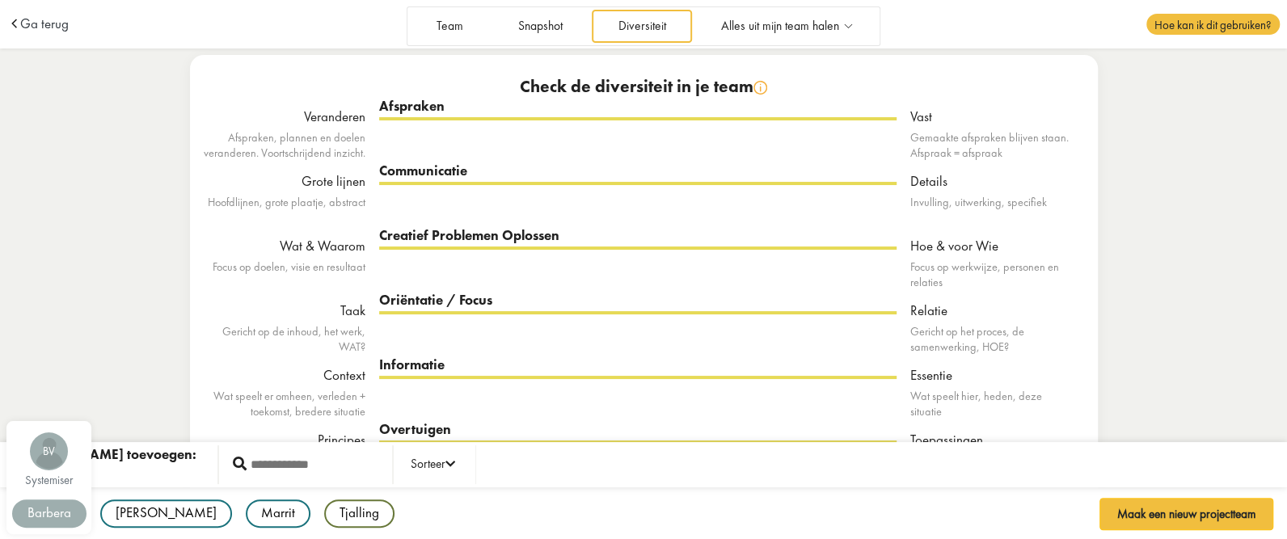
click at [72, 517] on div "Barbera" at bounding box center [49, 514] width 74 height 28
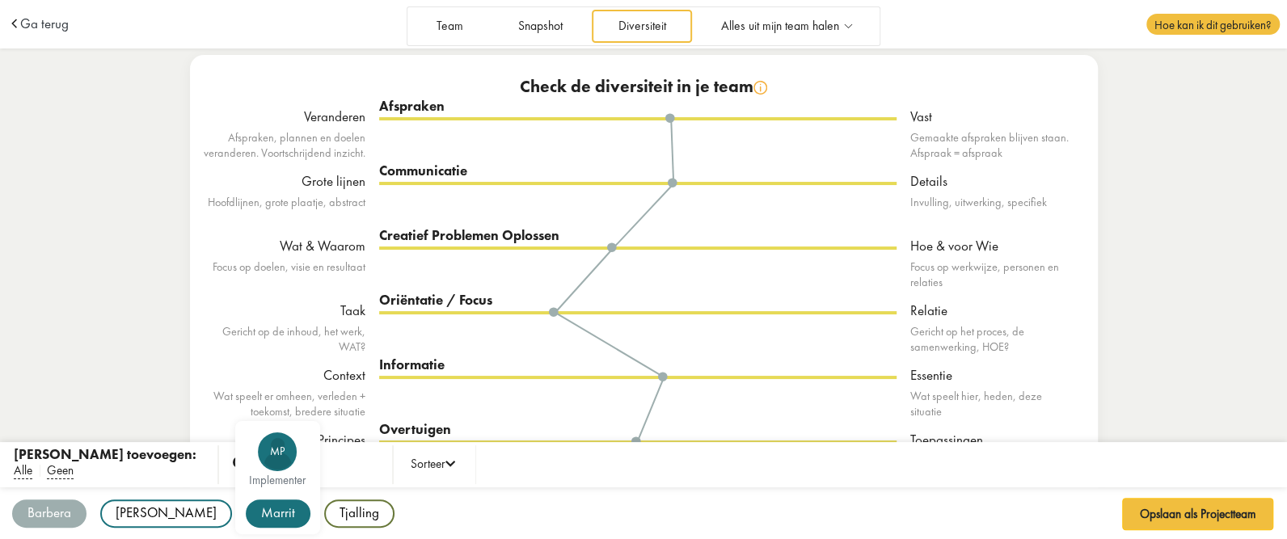
click at [246, 516] on div "Marrit" at bounding box center [278, 514] width 65 height 28
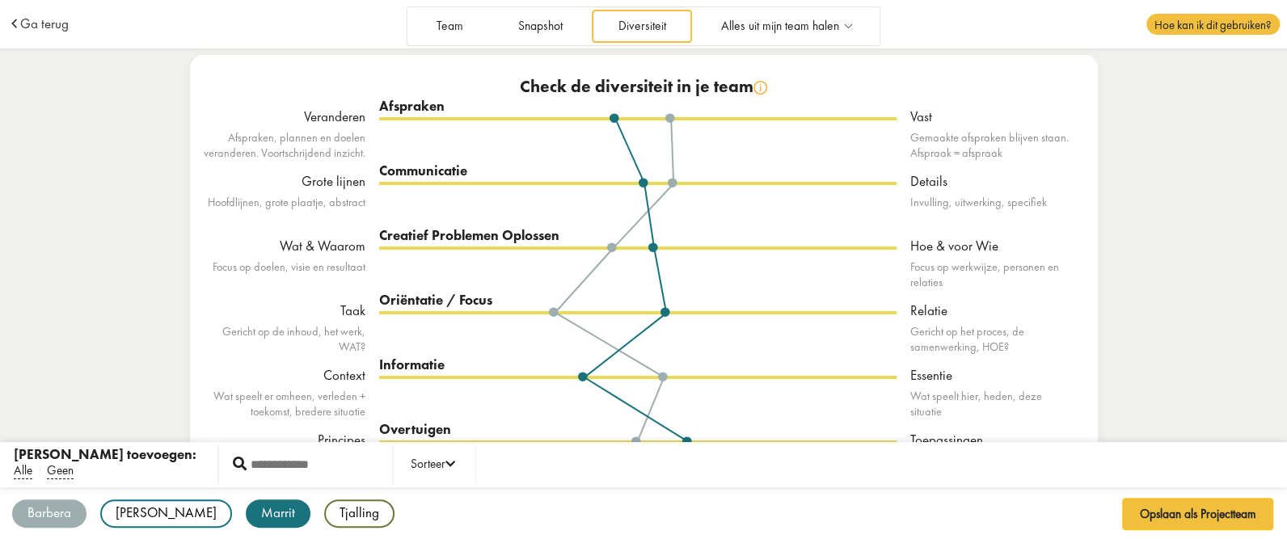
click at [1240, 252] on div "Ga terug Team Snapshot Diversiteit Alles uit mijn team halen Maak een nieuw pro…" at bounding box center [643, 295] width 1287 height 590
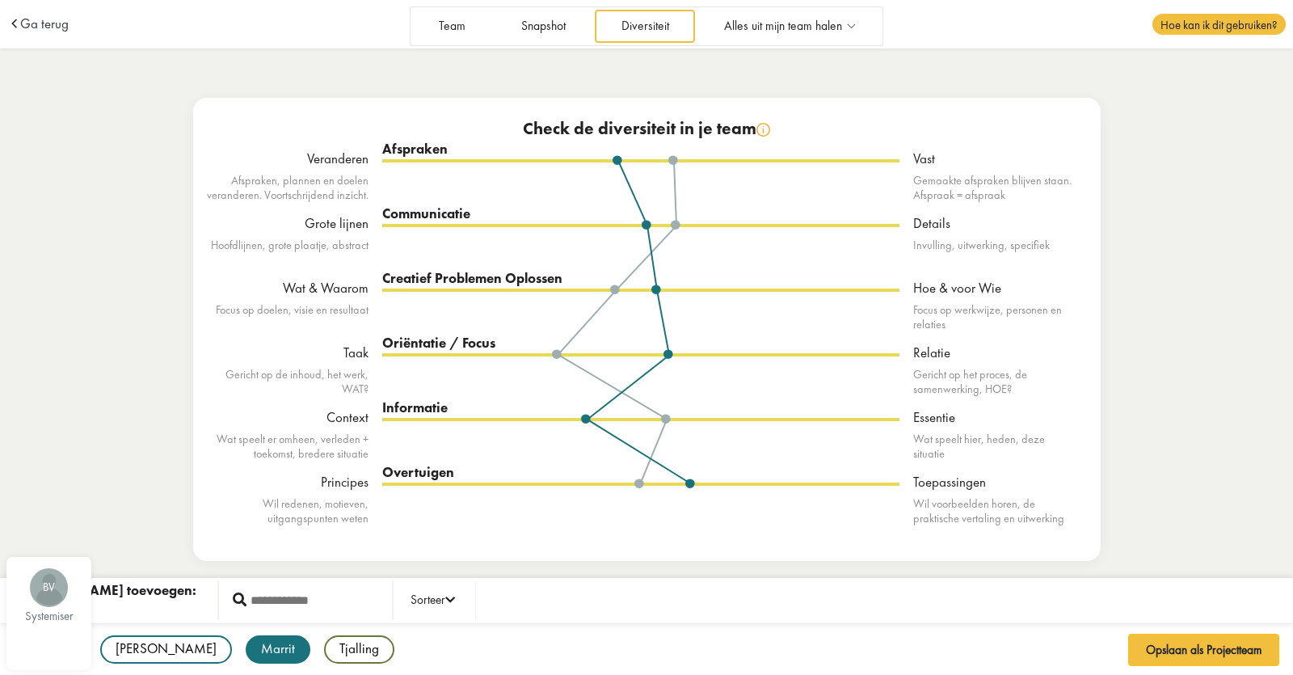
click at [537, 538] on div "Barbera BV systemiser [PERSON_NAME] JS implementer Marrit MP implementer Tjalli…" at bounding box center [646, 650] width 1293 height 54
click at [384, 356] on div "Oriëntatie / Focus Taak Relatie BV MP" at bounding box center [640, 385] width 517 height 65
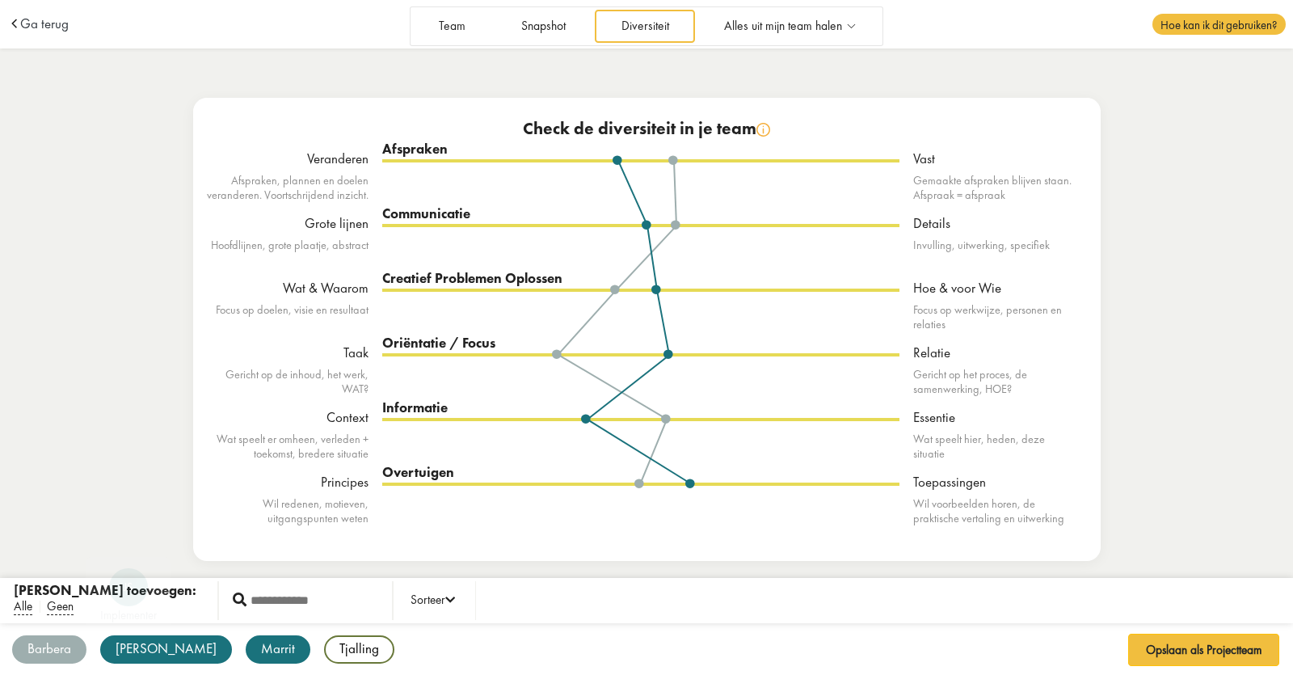
click at [117, 538] on div "[PERSON_NAME]" at bounding box center [166, 649] width 132 height 28
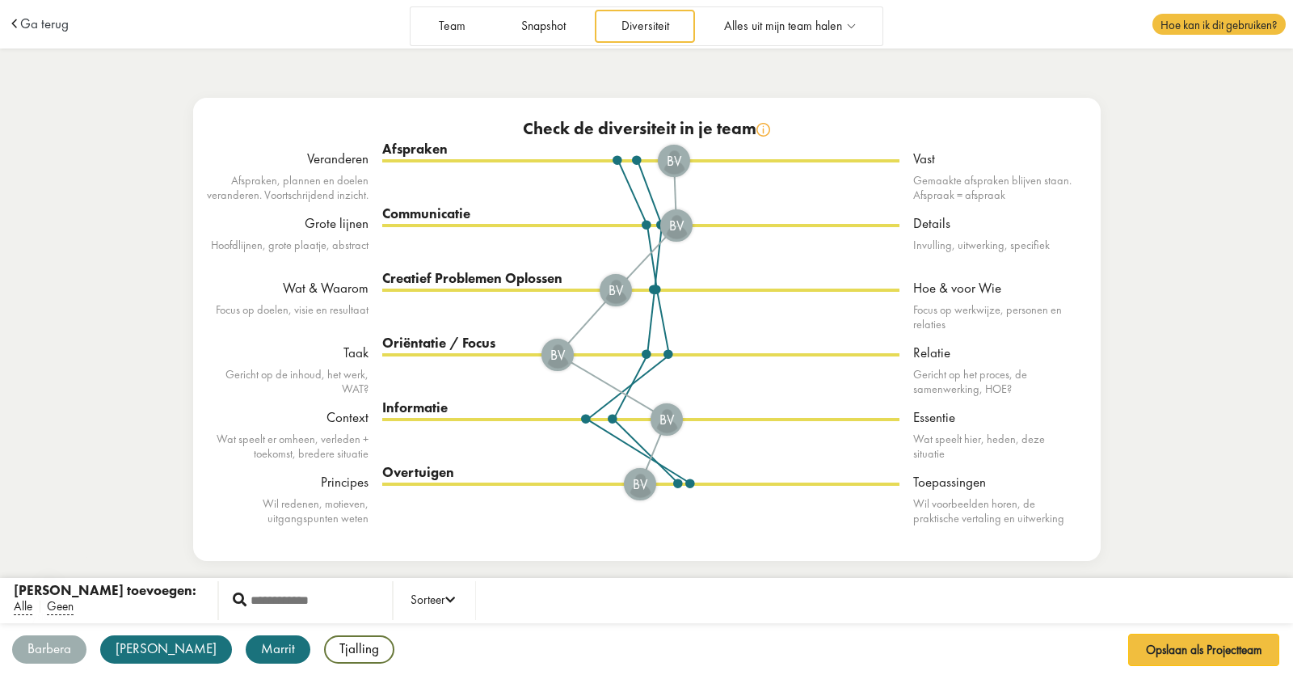
click at [53, 538] on div "Barbera" at bounding box center [49, 649] width 74 height 28
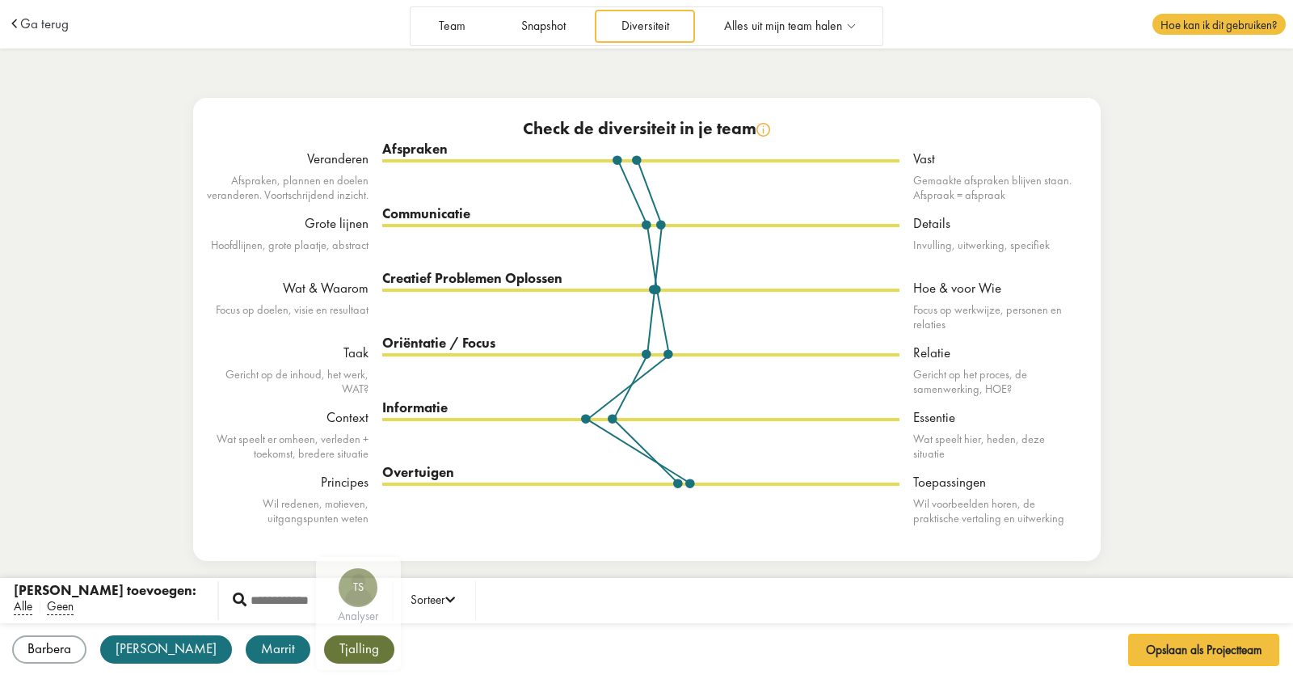
click at [324, 538] on div "Tjalling" at bounding box center [359, 649] width 70 height 28
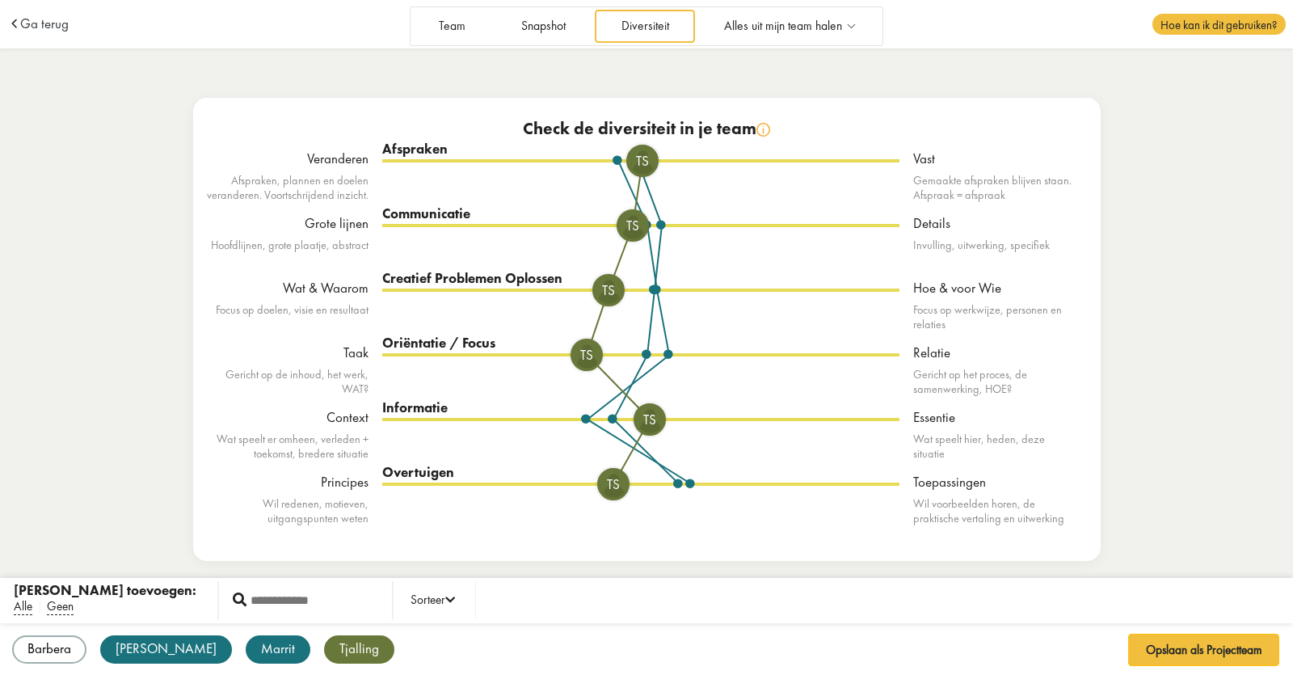
click at [324, 538] on div "Tjalling" at bounding box center [359, 649] width 70 height 28
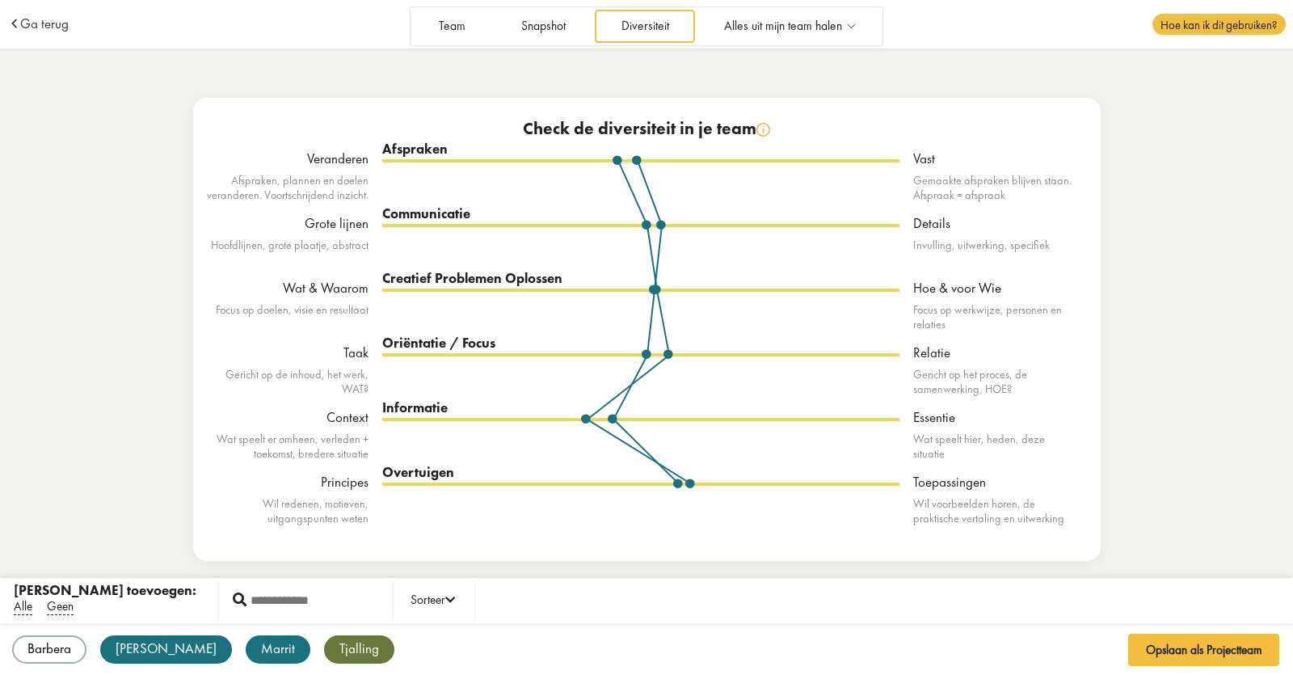
click at [324, 538] on div "Tjalling" at bounding box center [359, 649] width 70 height 28
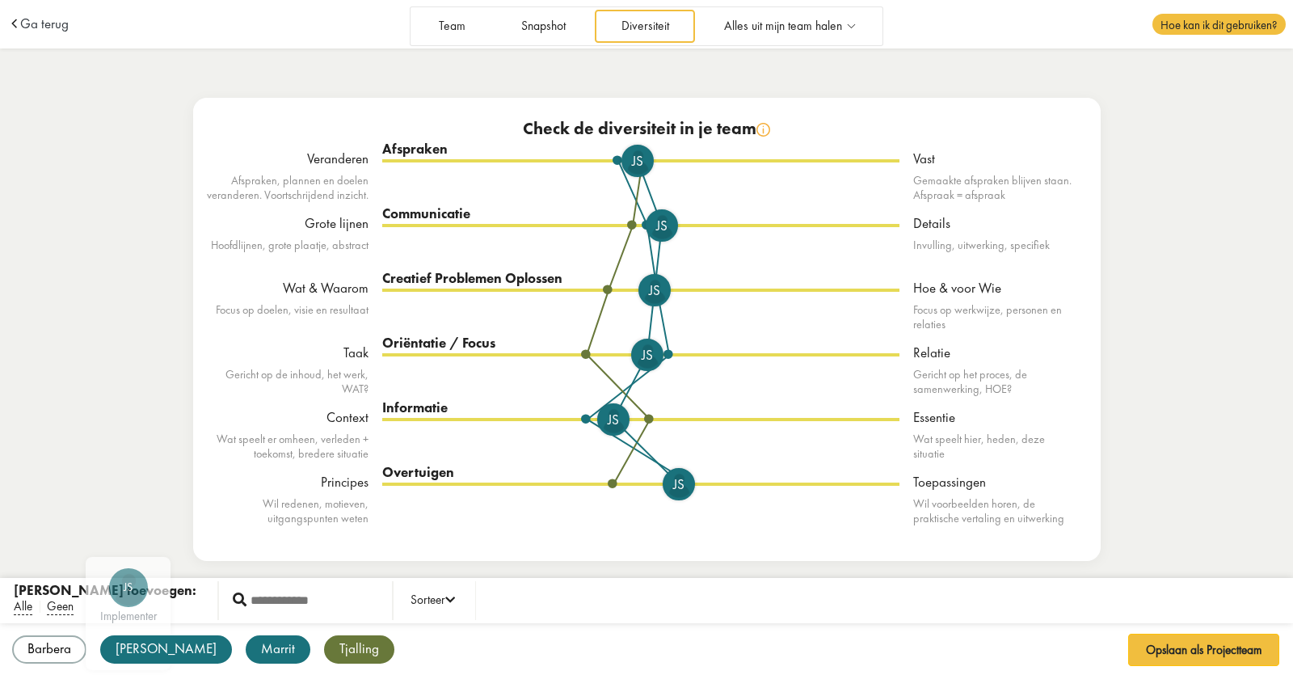
click at [123, 538] on div "[PERSON_NAME]" at bounding box center [166, 649] width 132 height 28
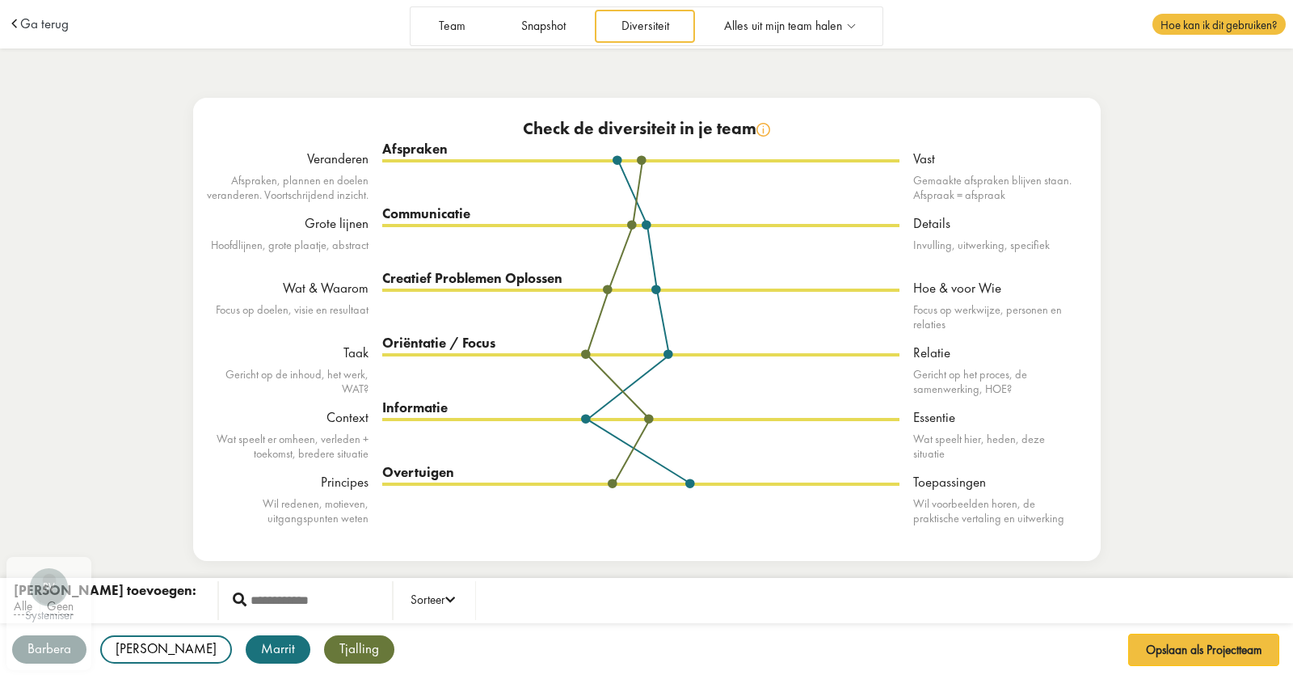
click at [61, 538] on div "Barbera" at bounding box center [49, 649] width 74 height 28
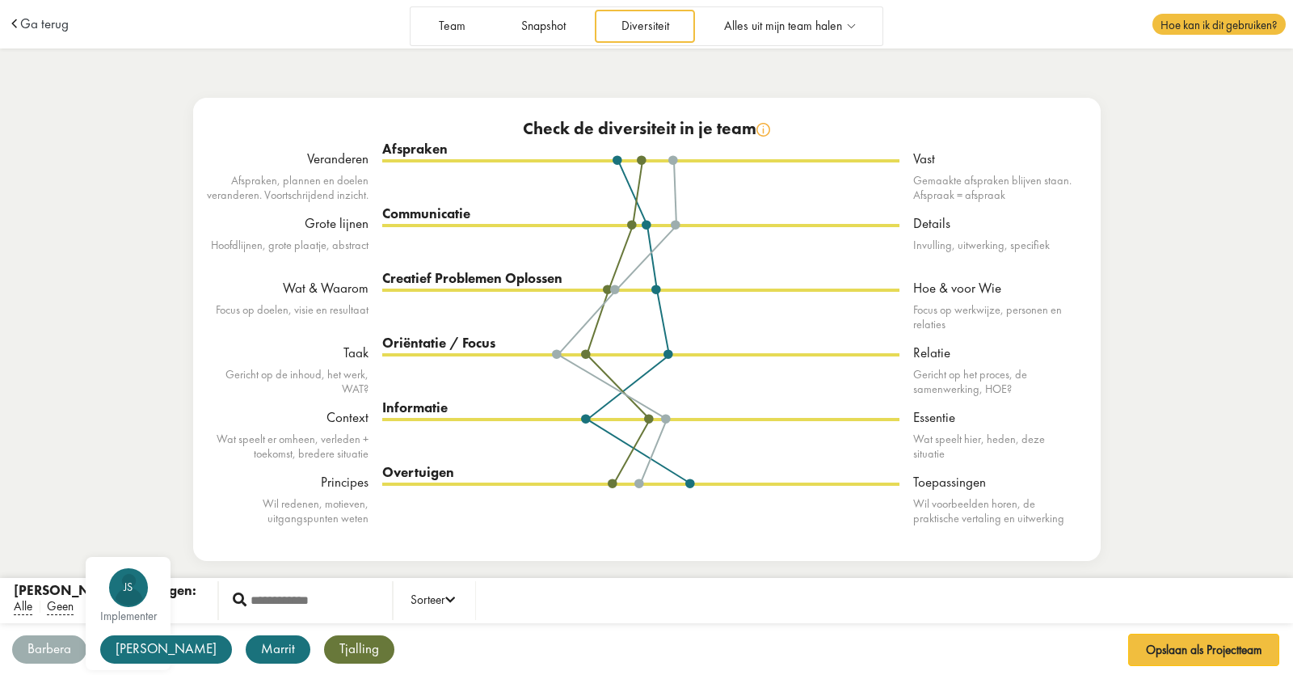
click at [122, 538] on div "[PERSON_NAME]" at bounding box center [166, 649] width 132 height 28
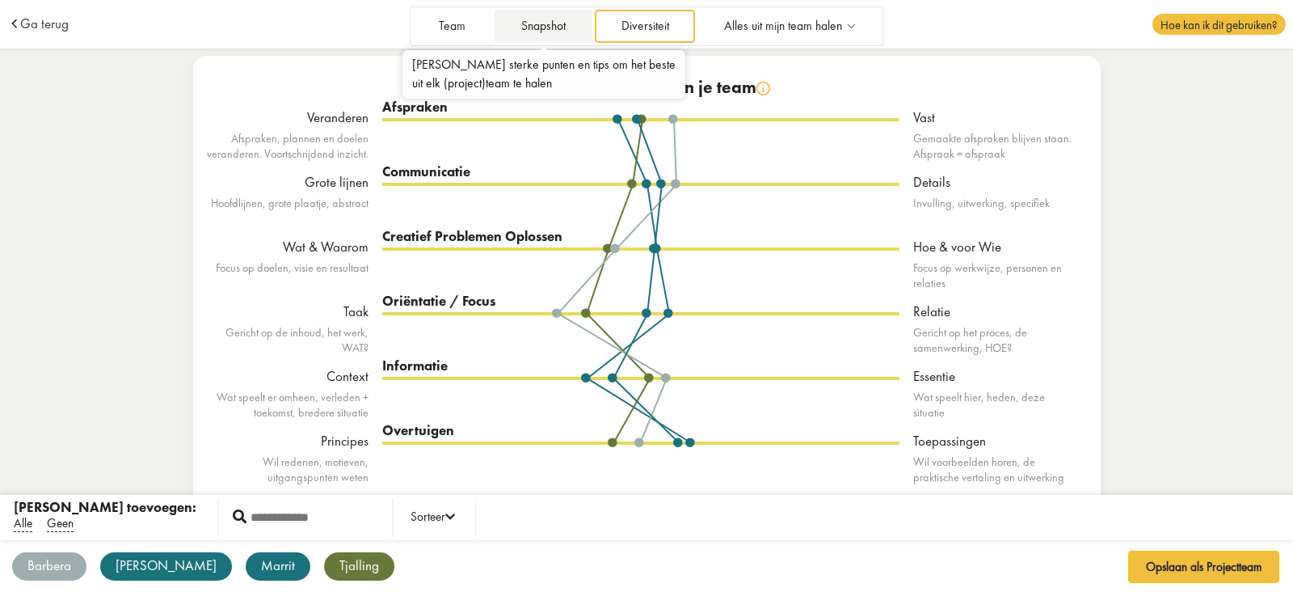
click at [549, 19] on link "Snapshot" at bounding box center [543, 26] width 97 height 33
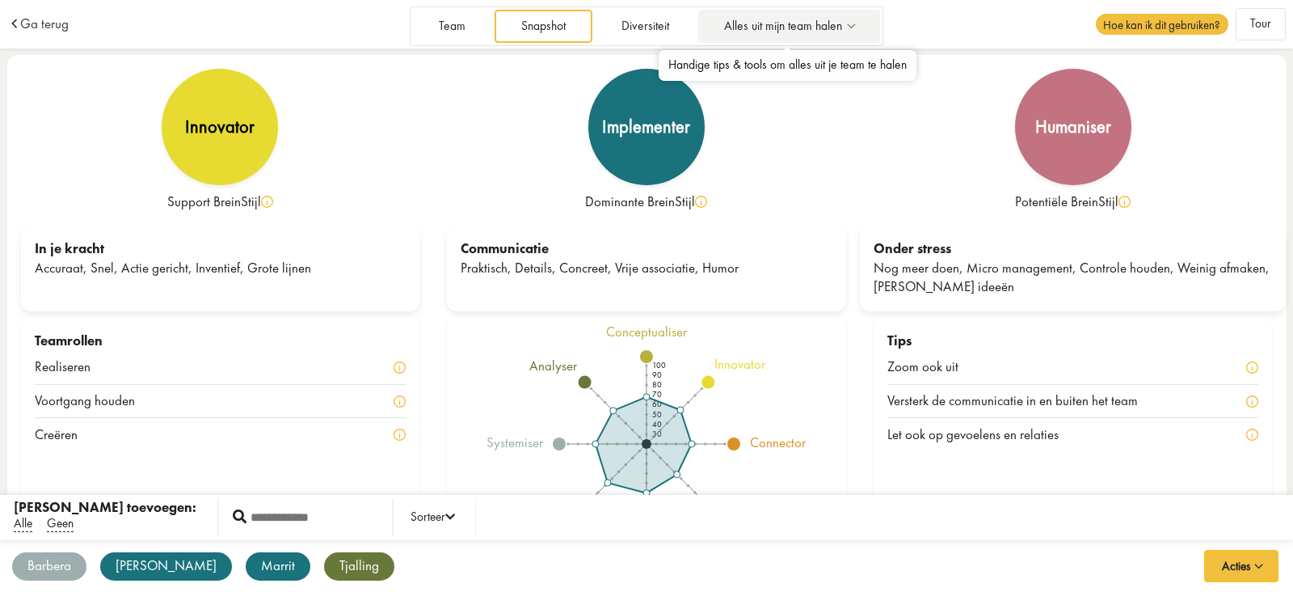
click at [751, 19] on span "Alles uit mijn team halen" at bounding box center [783, 26] width 118 height 14
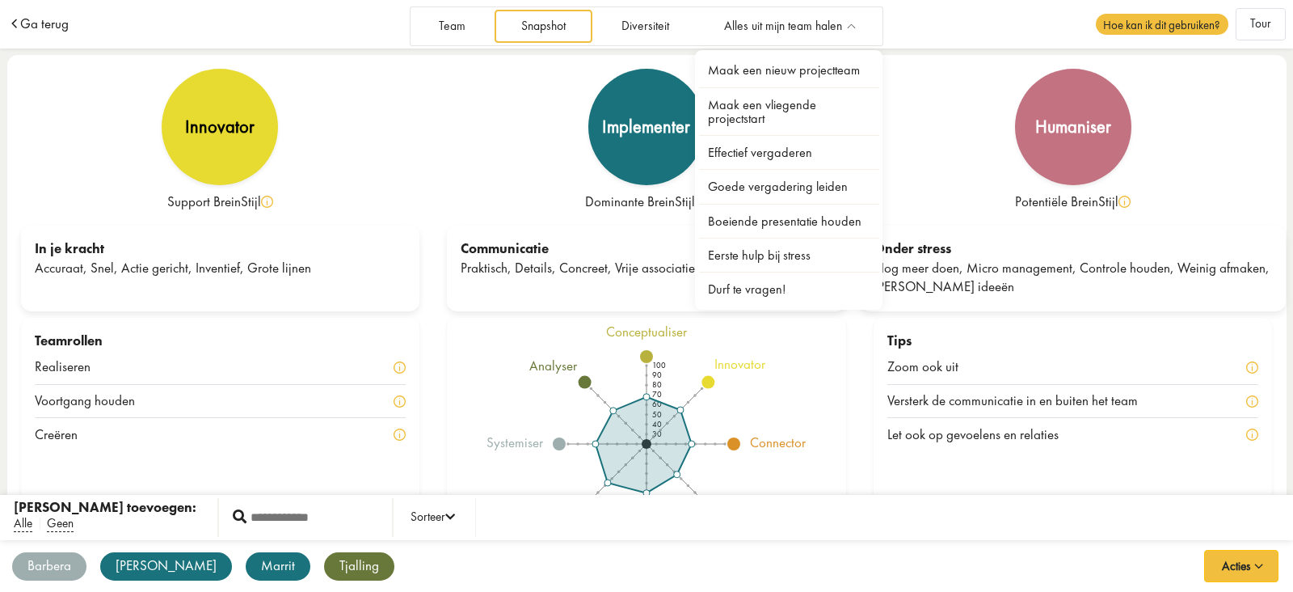
click at [35, 20] on span "Ga terug" at bounding box center [44, 24] width 49 height 14
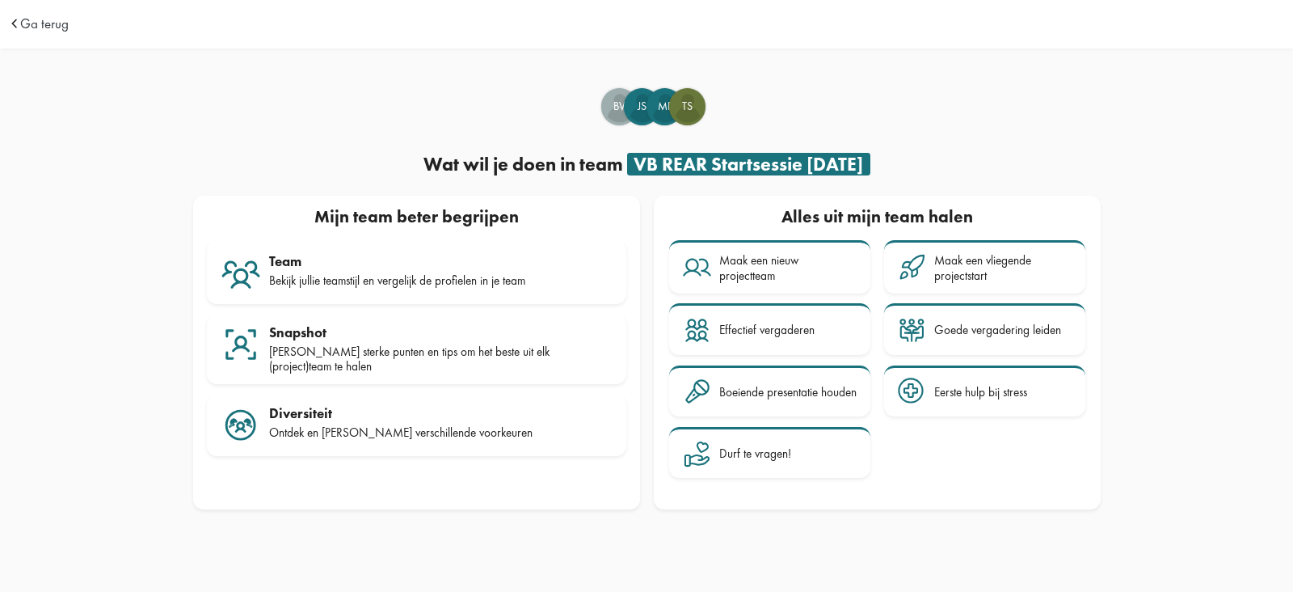
click at [859, 216] on div "Alles uit mijn team halen" at bounding box center [878, 218] width 420 height 31
click at [475, 241] on link "Team Bekijk jullie teamstijl en vergelijk de profielen in je team" at bounding box center [417, 272] width 420 height 64
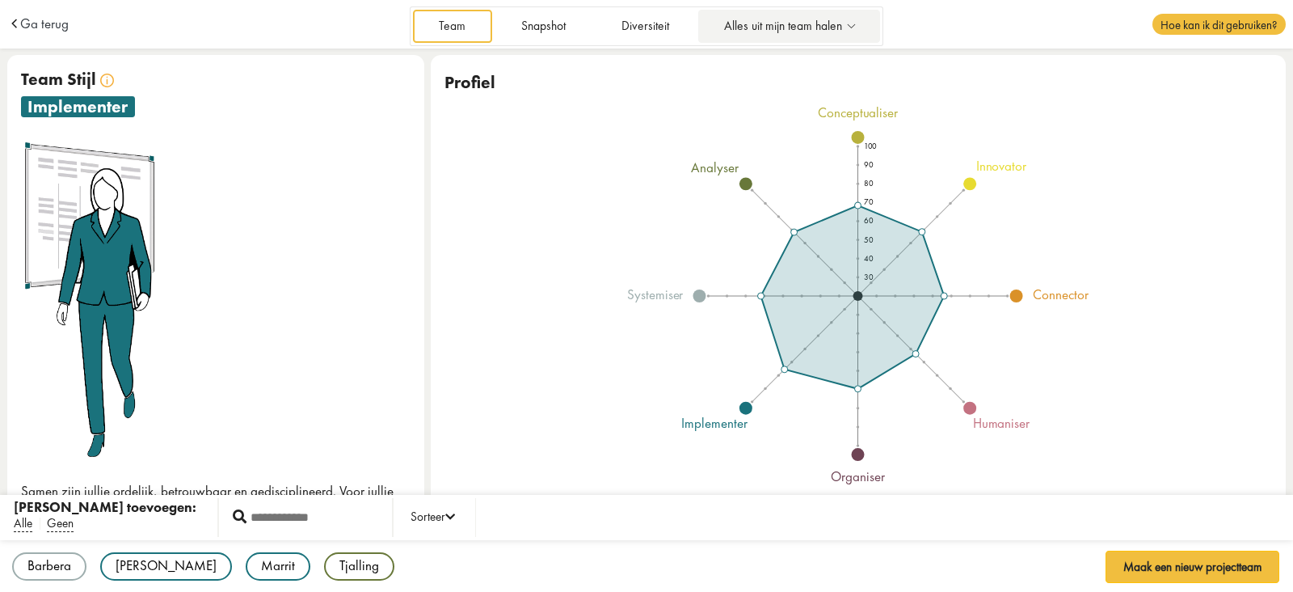
click at [769, 19] on span "Alles uit mijn team halen" at bounding box center [783, 26] width 118 height 14
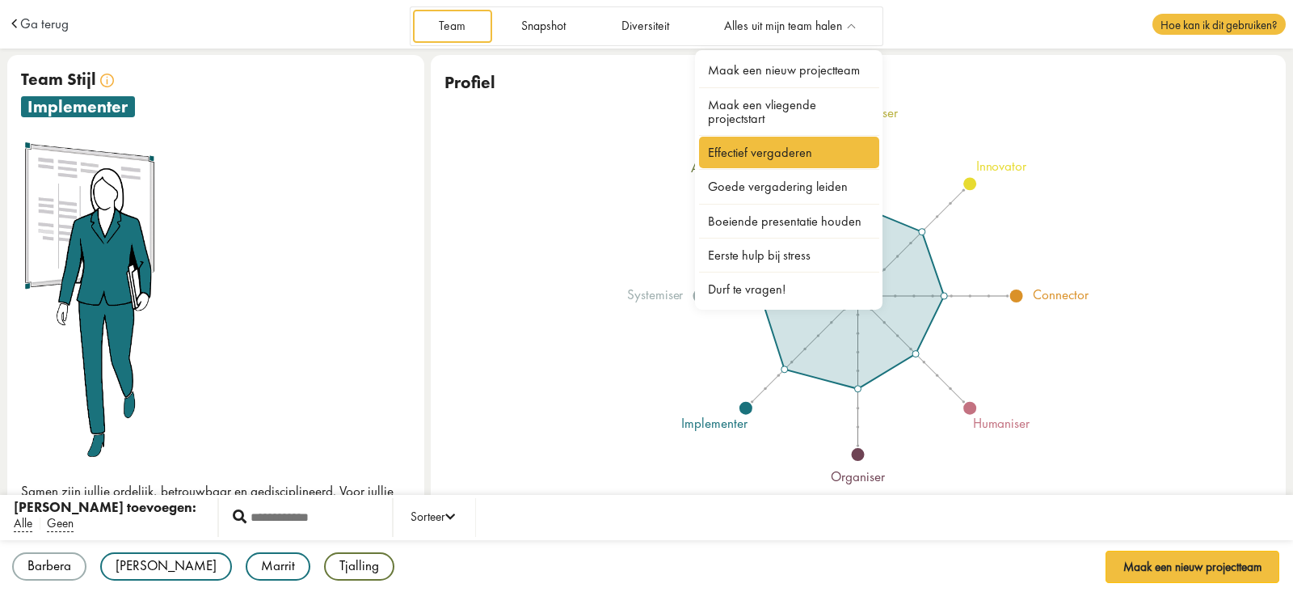
click at [779, 149] on link "Effectief vergaderen" at bounding box center [789, 153] width 181 height 32
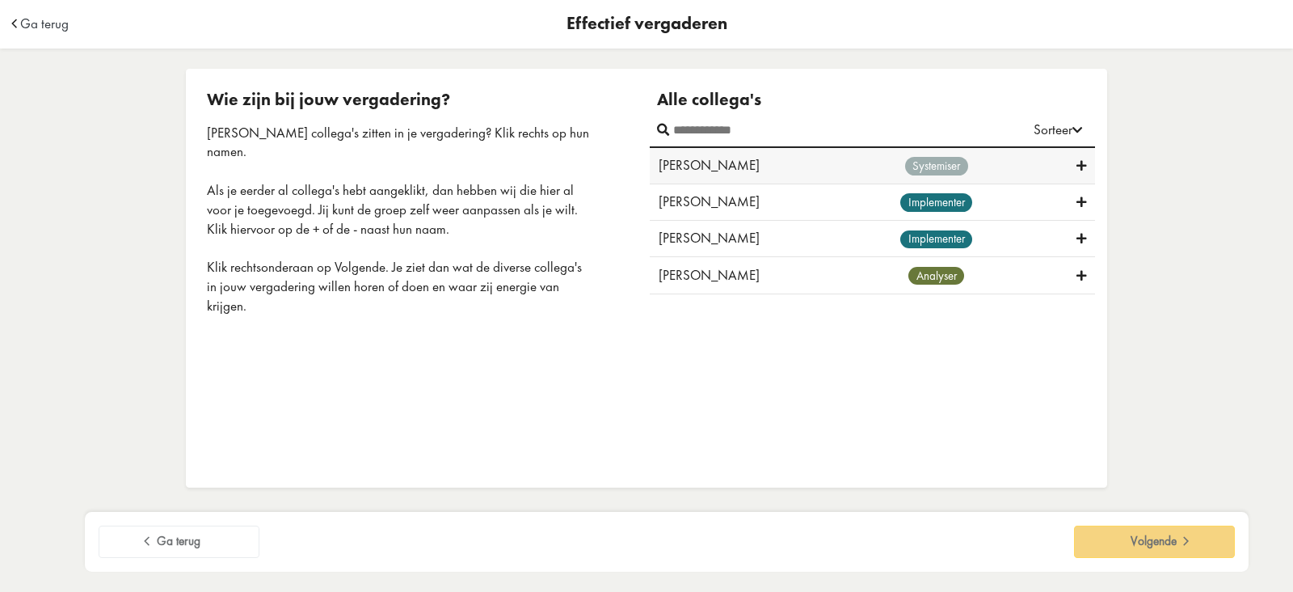
click at [848, 167] on div "systemiser" at bounding box center [936, 165] width 281 height 19
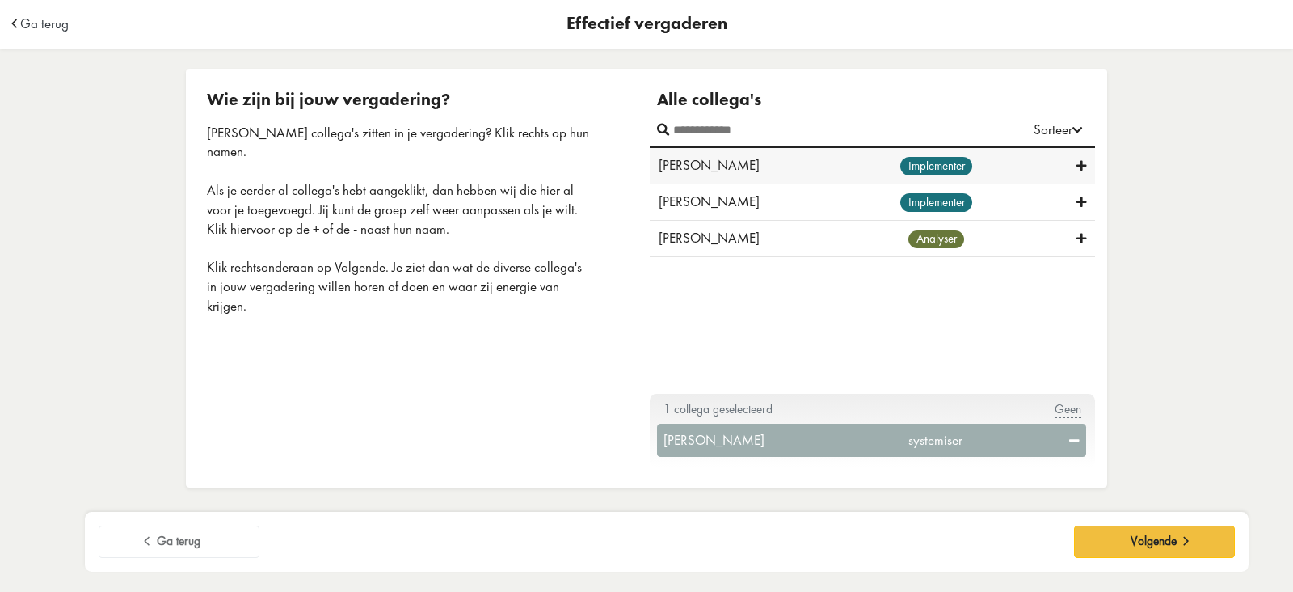
click at [847, 171] on div "implementer" at bounding box center [936, 165] width 281 height 19
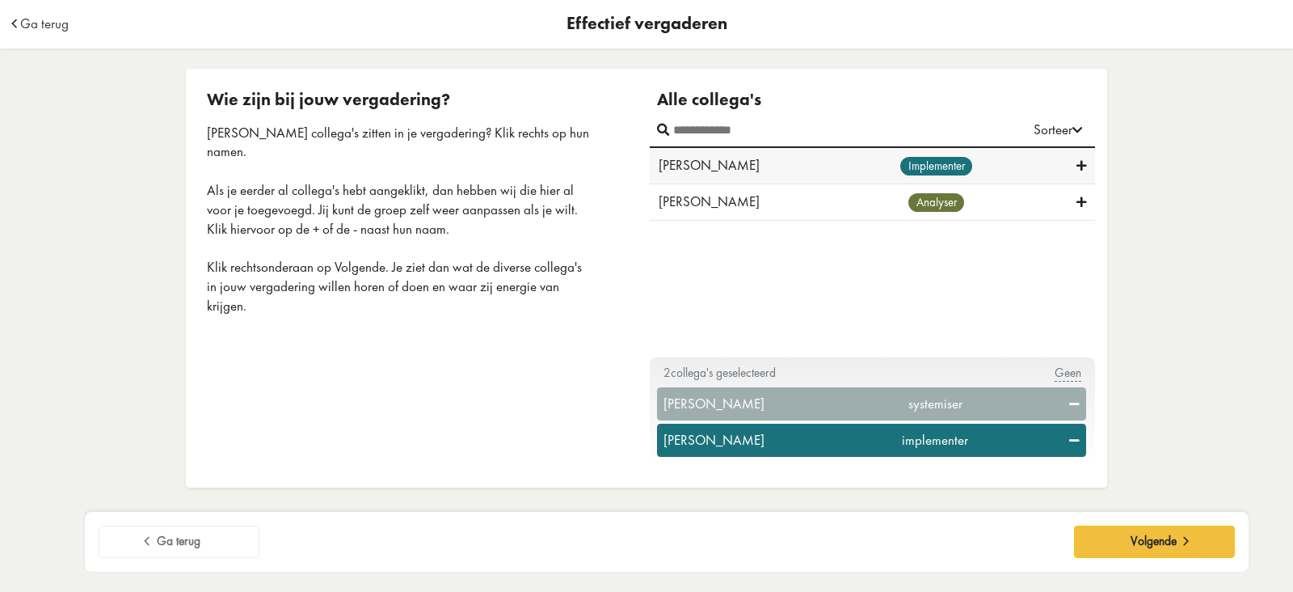
click at [855, 178] on div "[PERSON_NAME] implementer" at bounding box center [872, 166] width 445 height 36
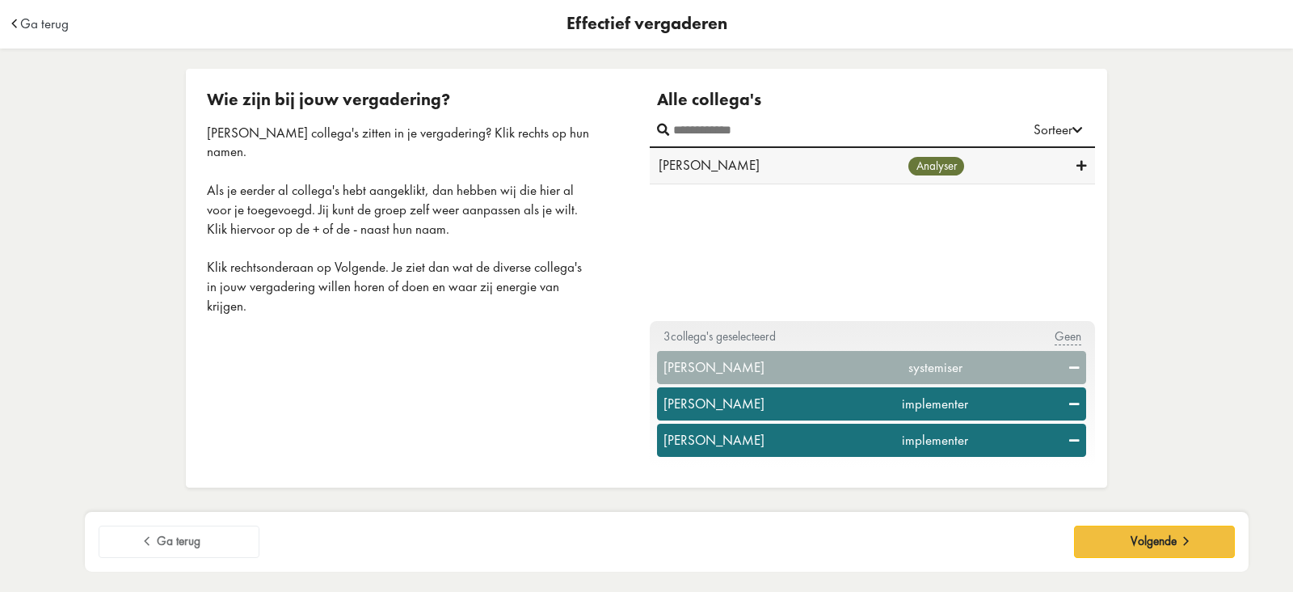
click at [858, 171] on div "analyser" at bounding box center [936, 165] width 281 height 19
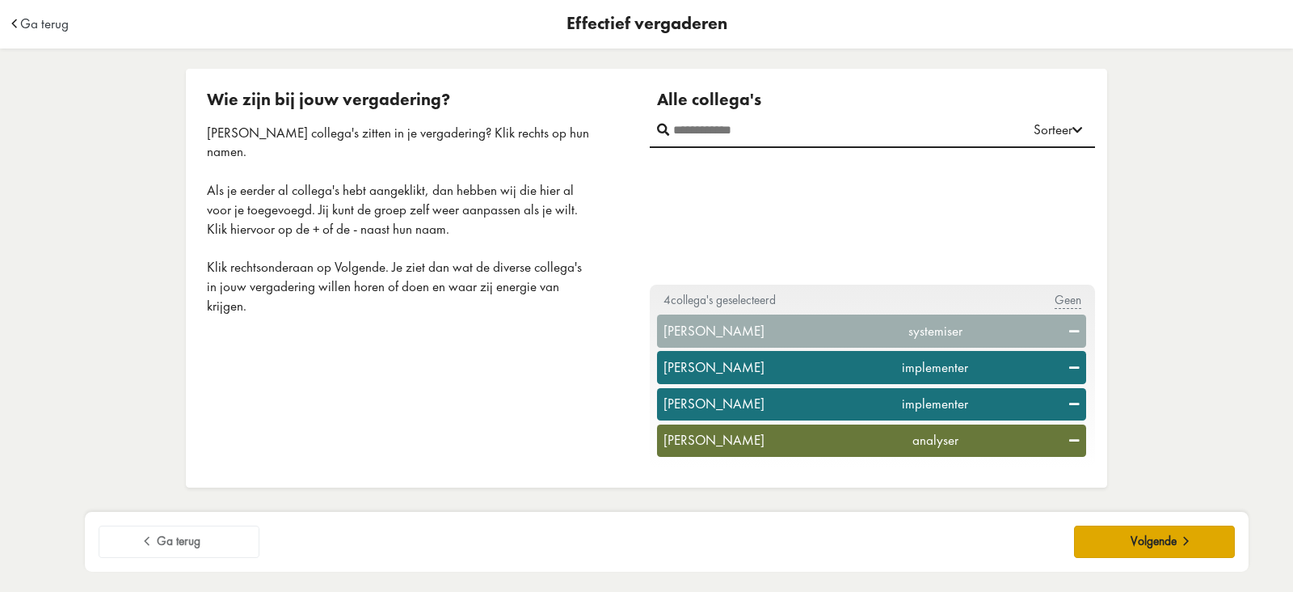
click at [1105, 546] on button "Volgende" at bounding box center [1154, 541] width 161 height 32
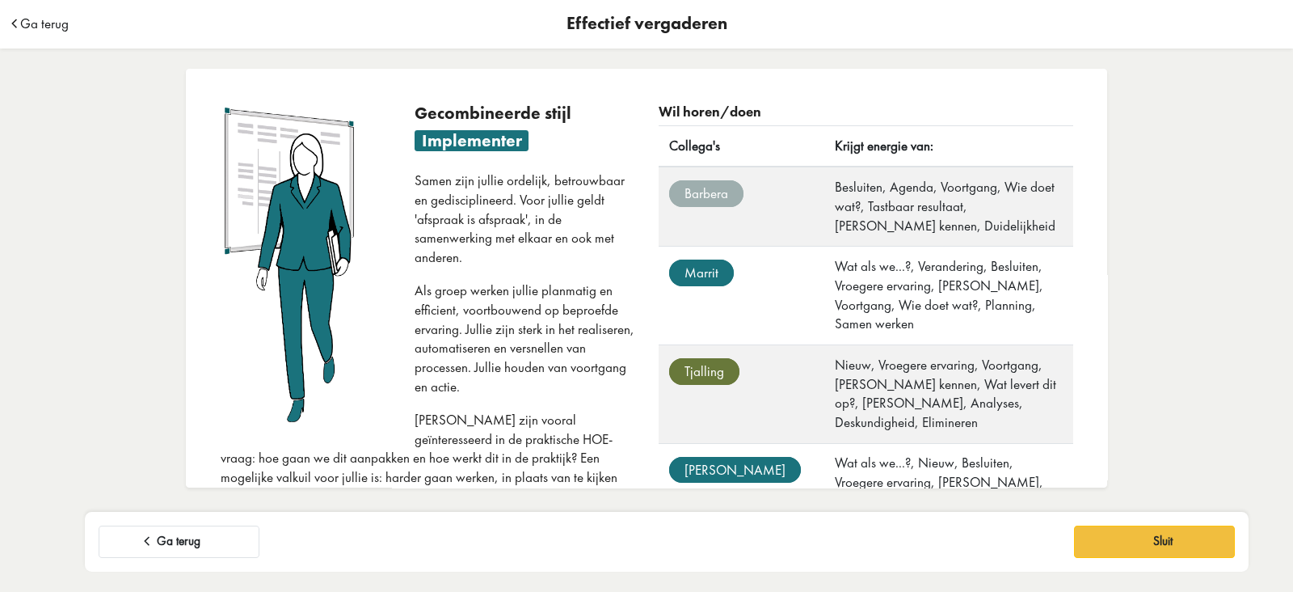
click at [20, 17] on span "Ga terug" at bounding box center [44, 24] width 49 height 14
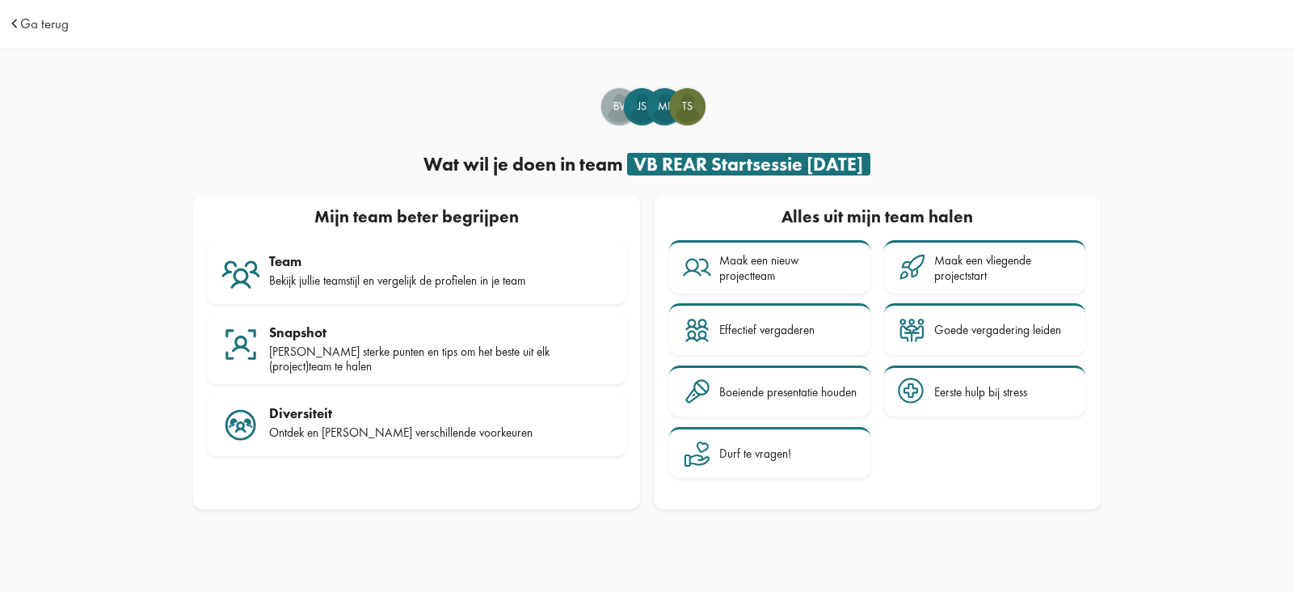
click at [1077, 496] on div "Alles uit mijn team halen Maak een nieuw projectteam Maak een vliegende project…" at bounding box center [877, 352] width 447 height 313
click at [40, 10] on td "Ga terug" at bounding box center [167, 24] width 320 height 49
click at [39, 11] on td "Ga terug" at bounding box center [167, 24] width 320 height 49
click at [36, 23] on span "Ga terug" at bounding box center [44, 24] width 49 height 14
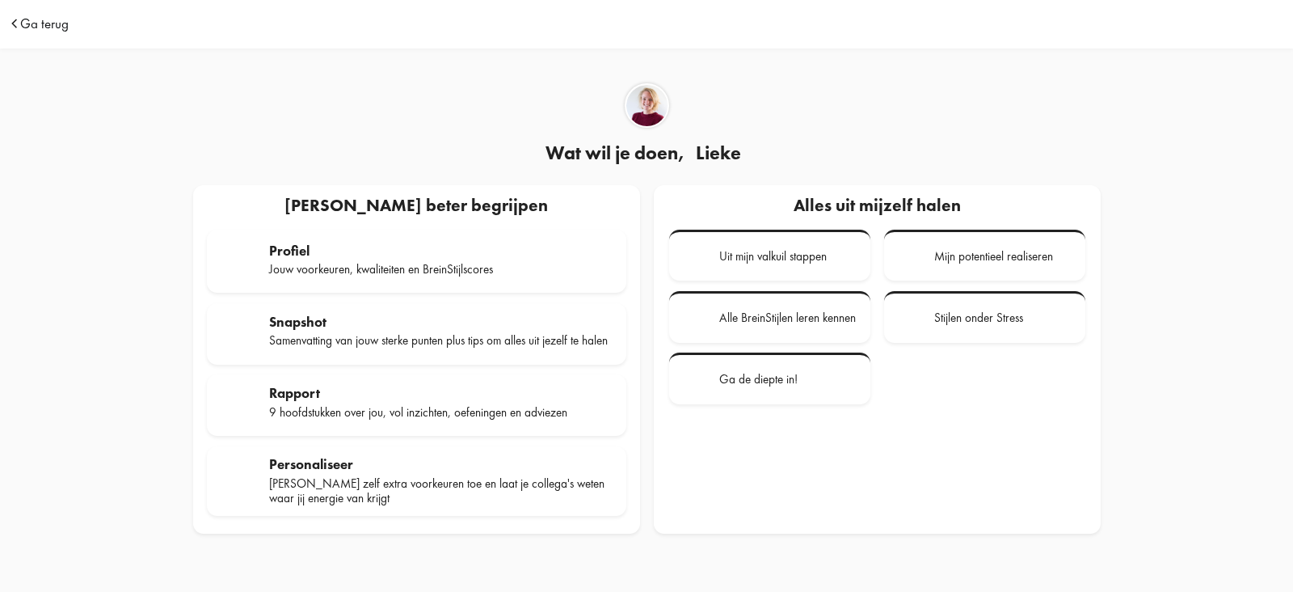
click at [36, 22] on span "Ga terug" at bounding box center [44, 24] width 49 height 14
click at [804, 449] on div "Alles uit mijzelf halen Uit mijn valkuil stappen Mijn potentieel realiseren" at bounding box center [877, 359] width 447 height 348
